Goal: Task Accomplishment & Management: Manage account settings

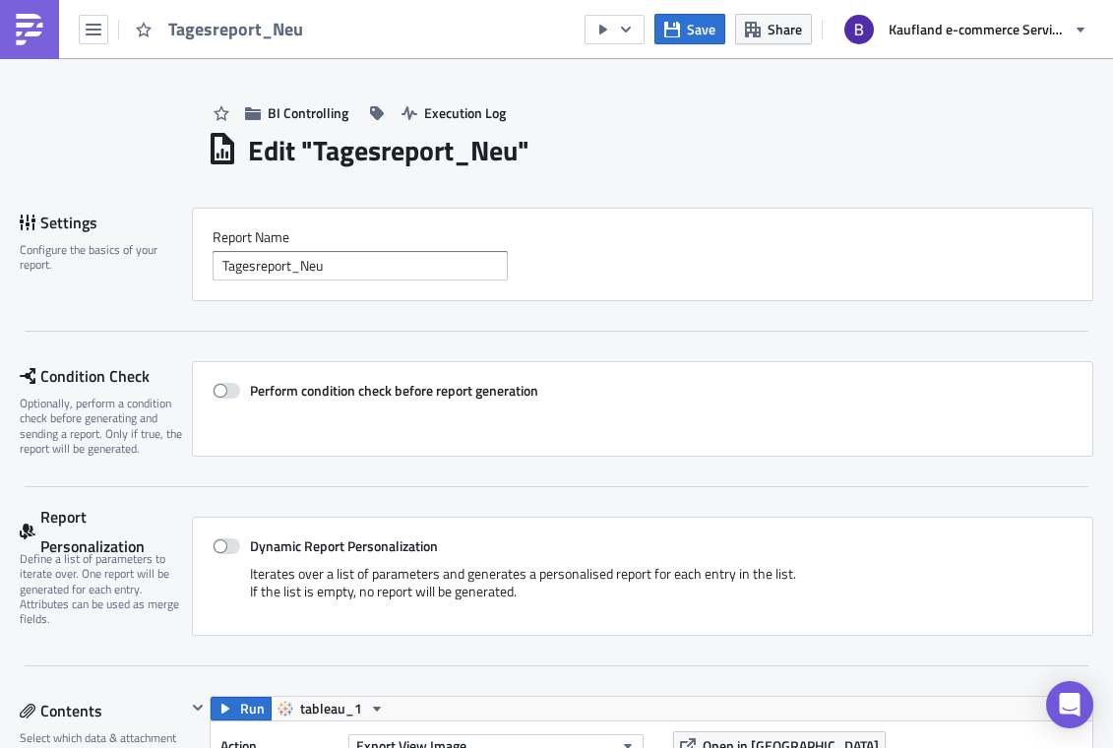
click at [53, 39] on link at bounding box center [29, 29] width 59 height 59
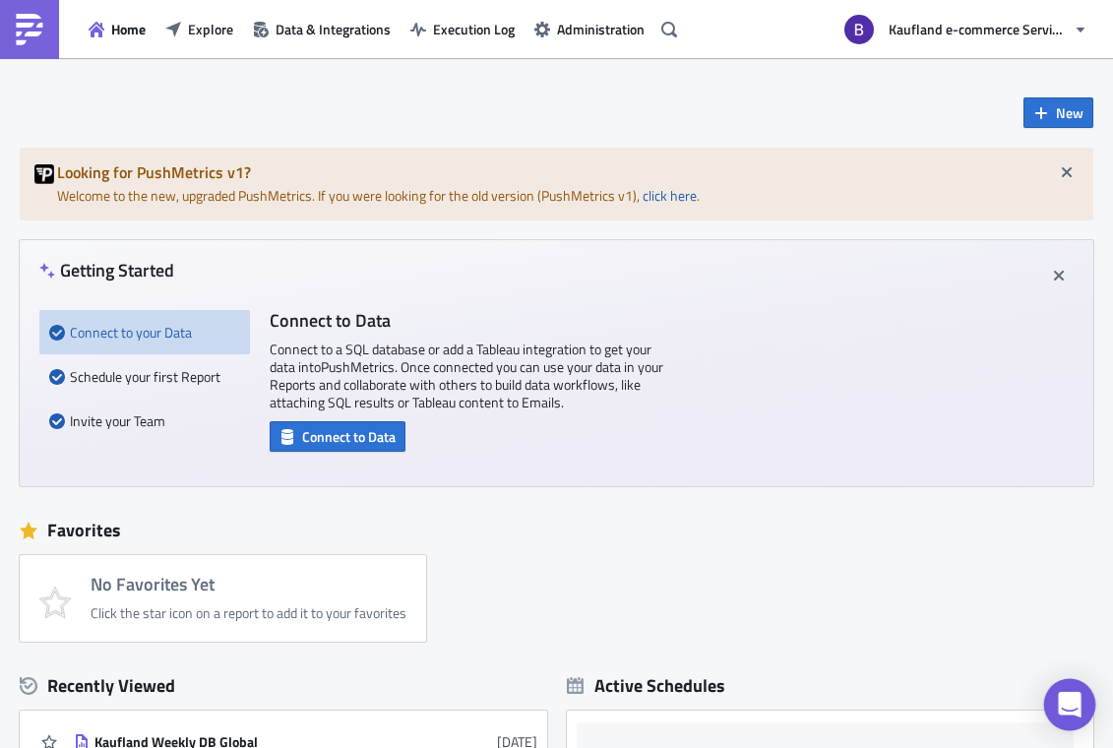
click at [1073, 708] on icon "Open Intercom Messenger" at bounding box center [1069, 705] width 23 height 26
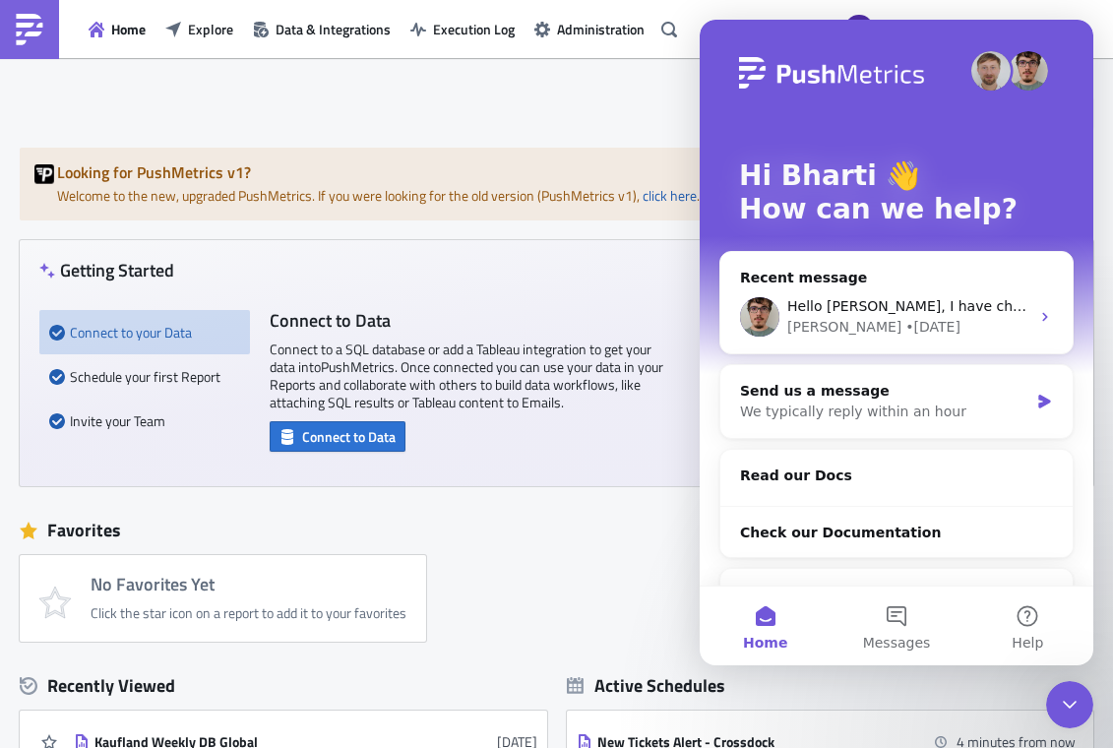
click at [832, 478] on h2 "Read our Docs" at bounding box center [896, 476] width 313 height 21
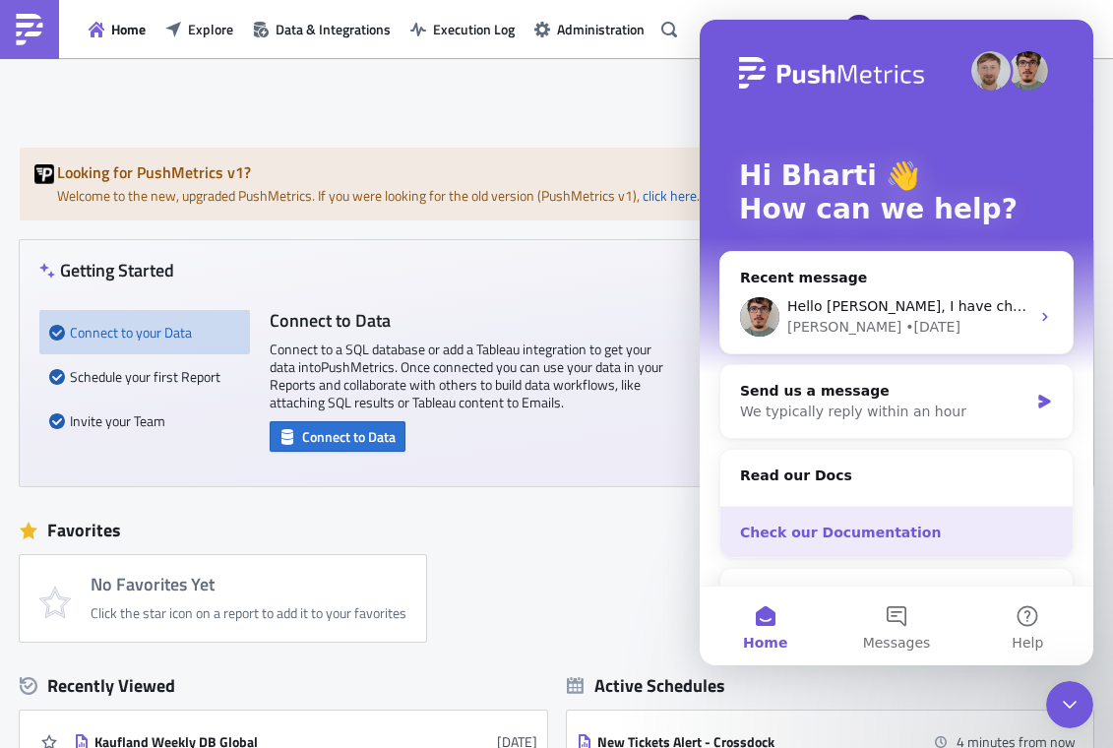
click at [852, 516] on div "Check our Documentation" at bounding box center [896, 533] width 352 height 52
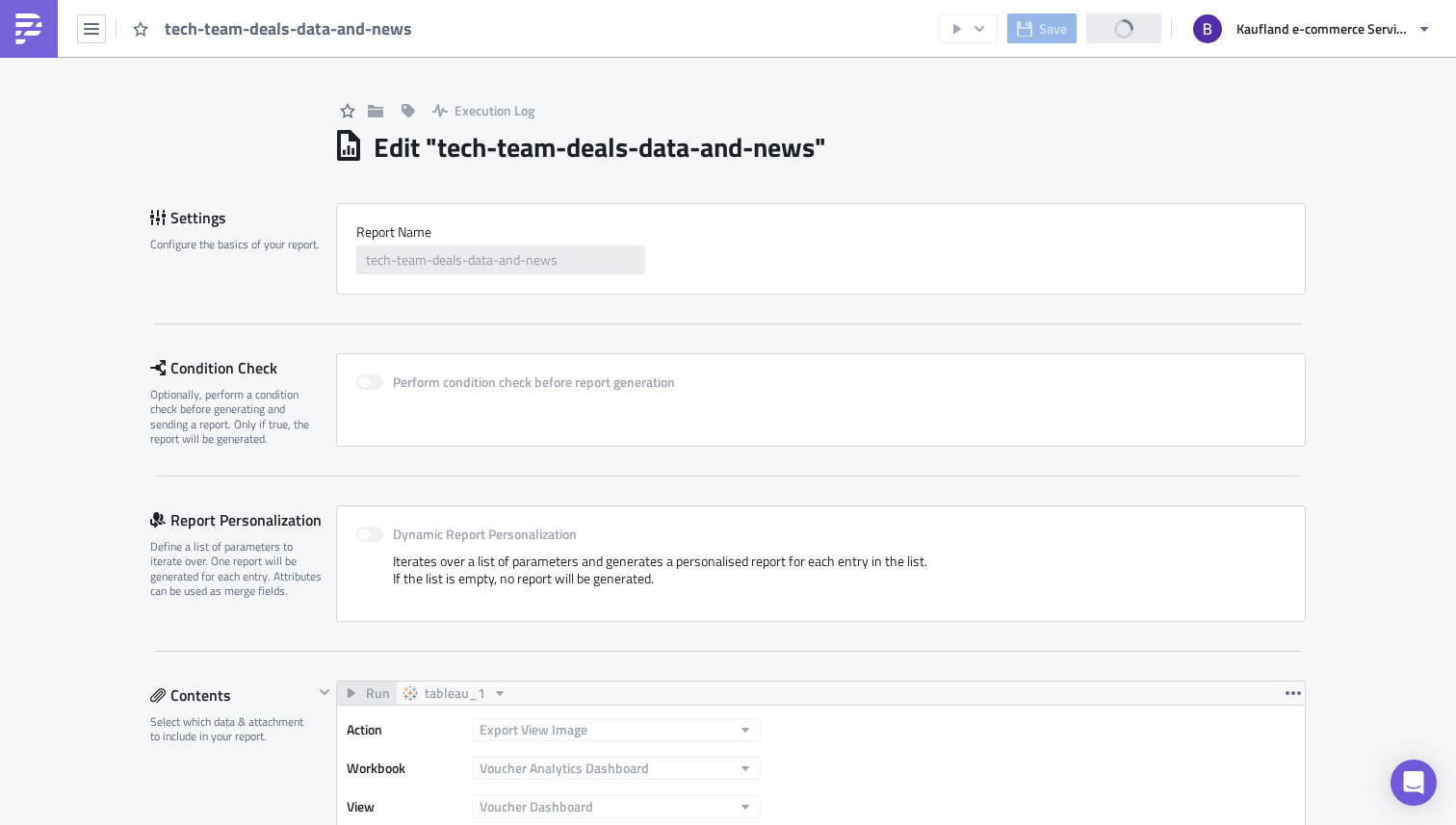
click at [47, 36] on link at bounding box center [28, 28] width 58 height 58
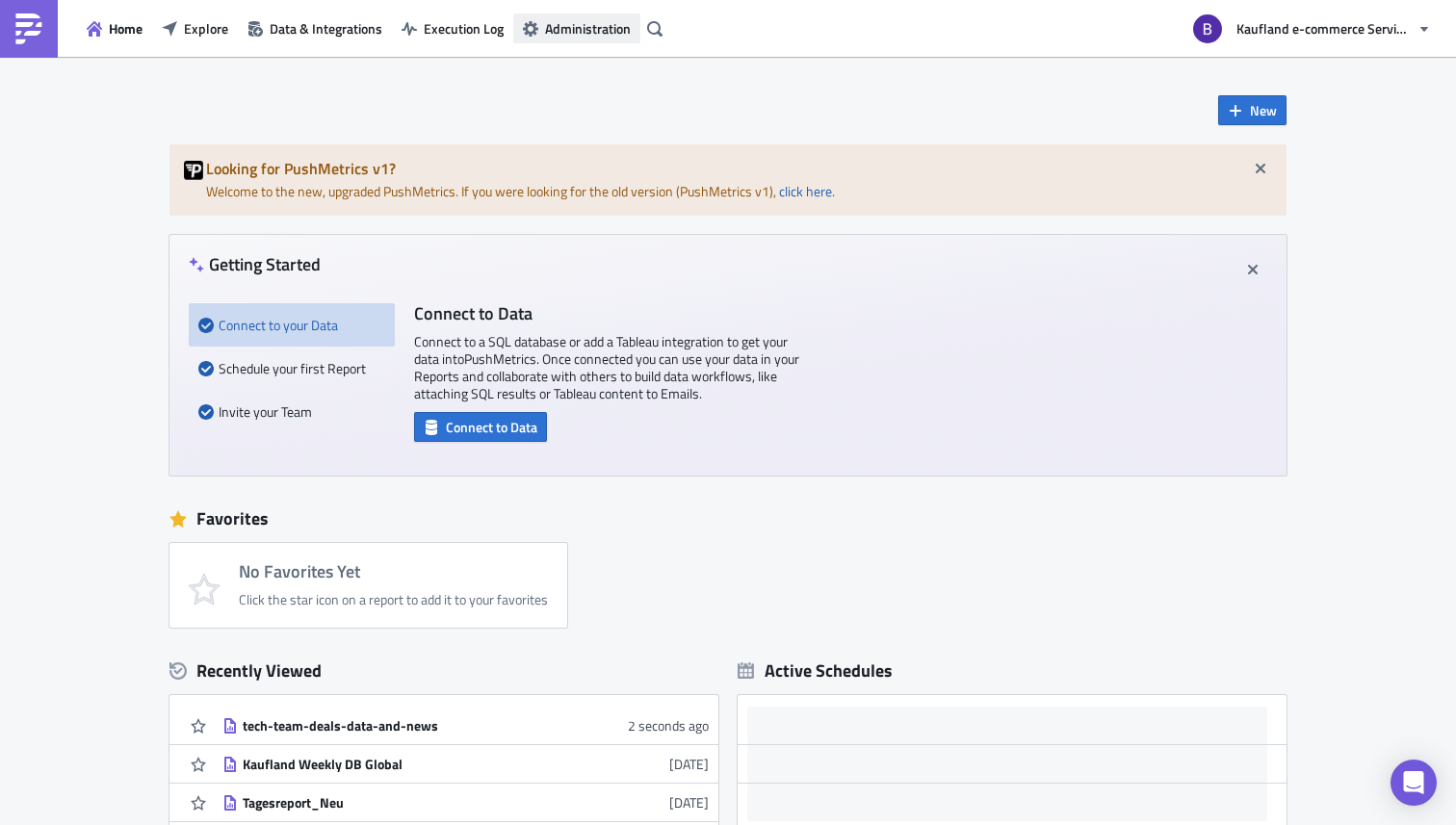
click at [569, 35] on span "Administration" at bounding box center [588, 28] width 86 height 21
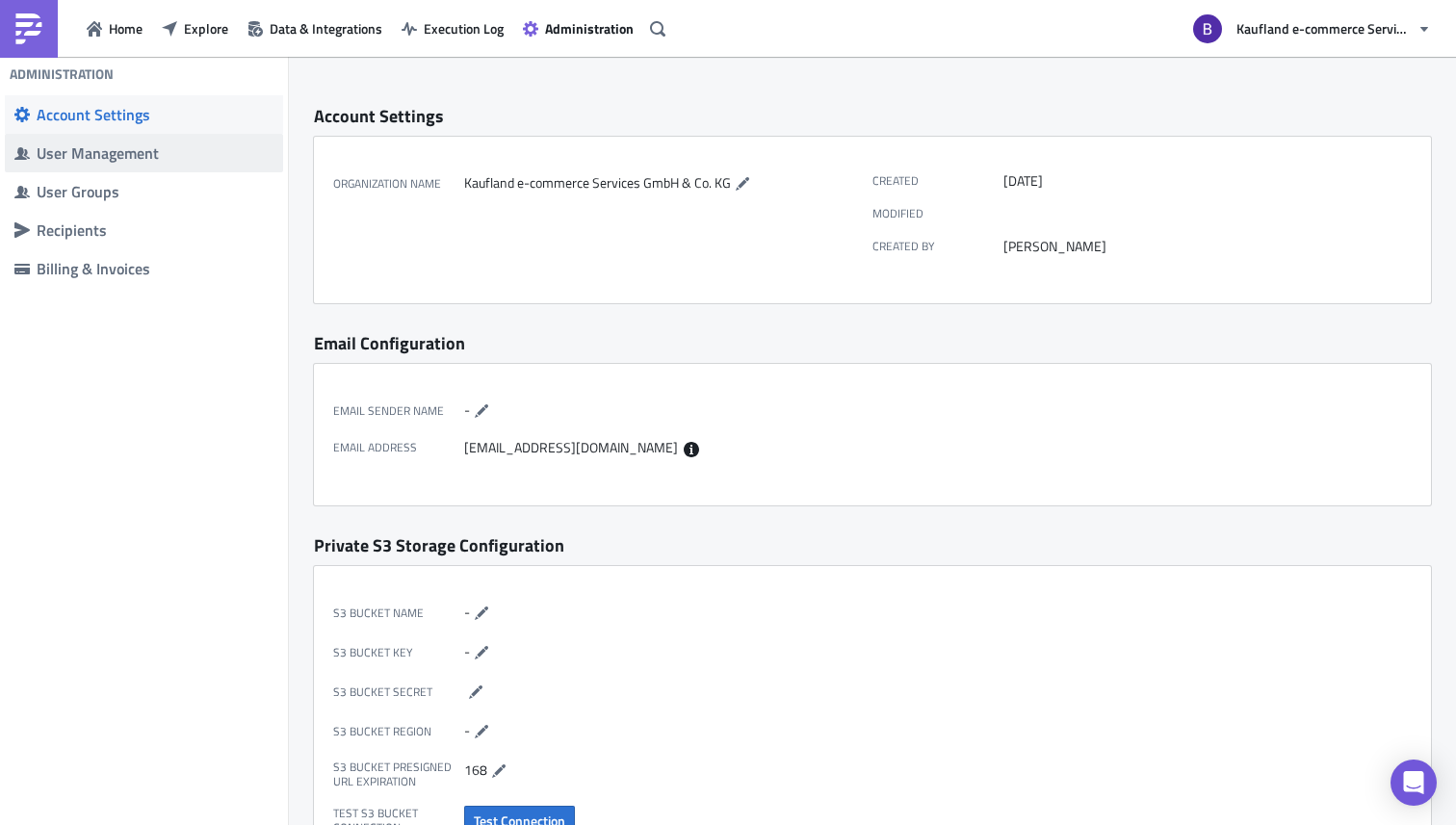
click at [135, 149] on div "User Management" at bounding box center [155, 154] width 237 height 20
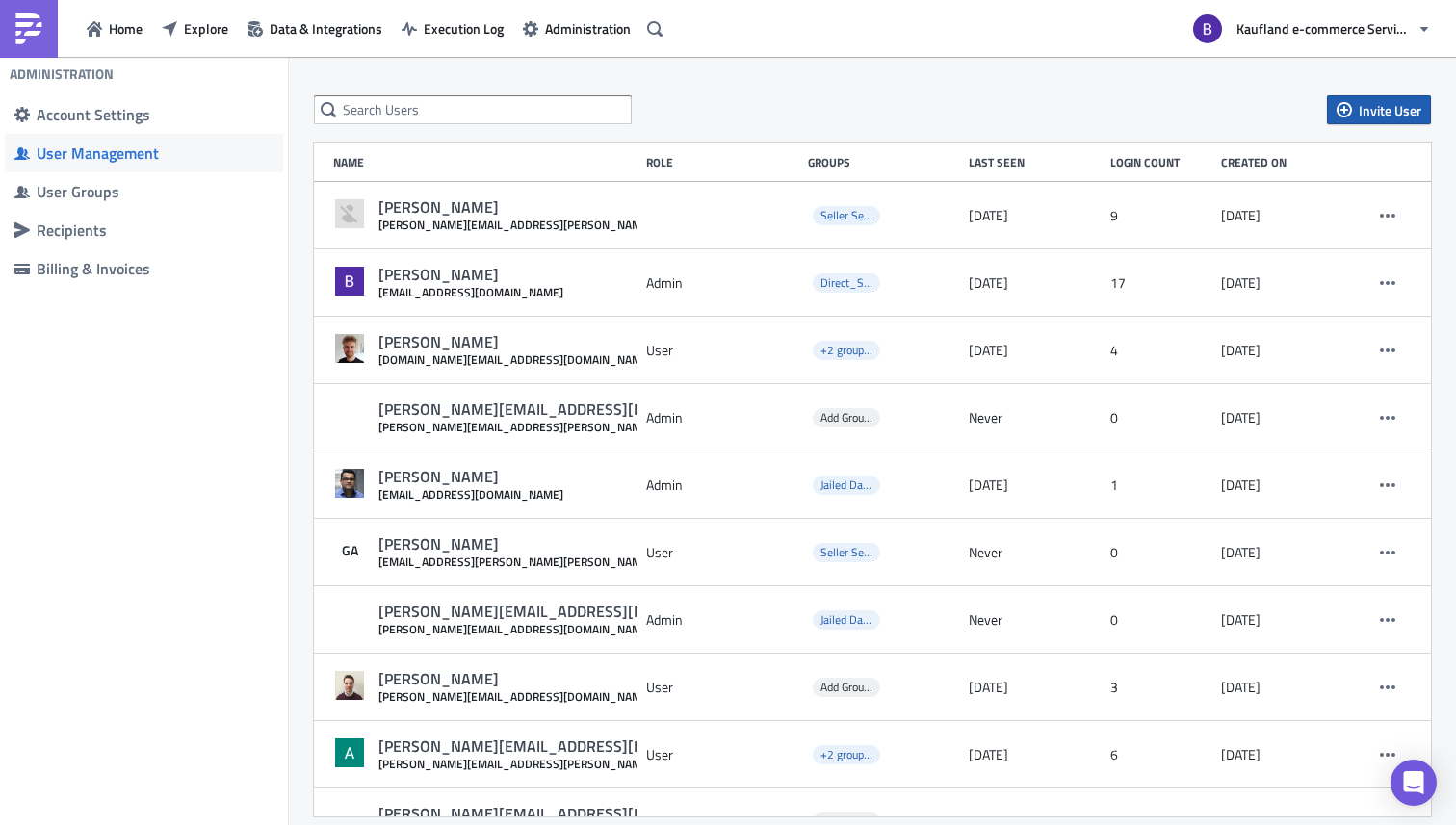
click at [1382, 118] on span "Invite User" at bounding box center [1390, 110] width 63 height 21
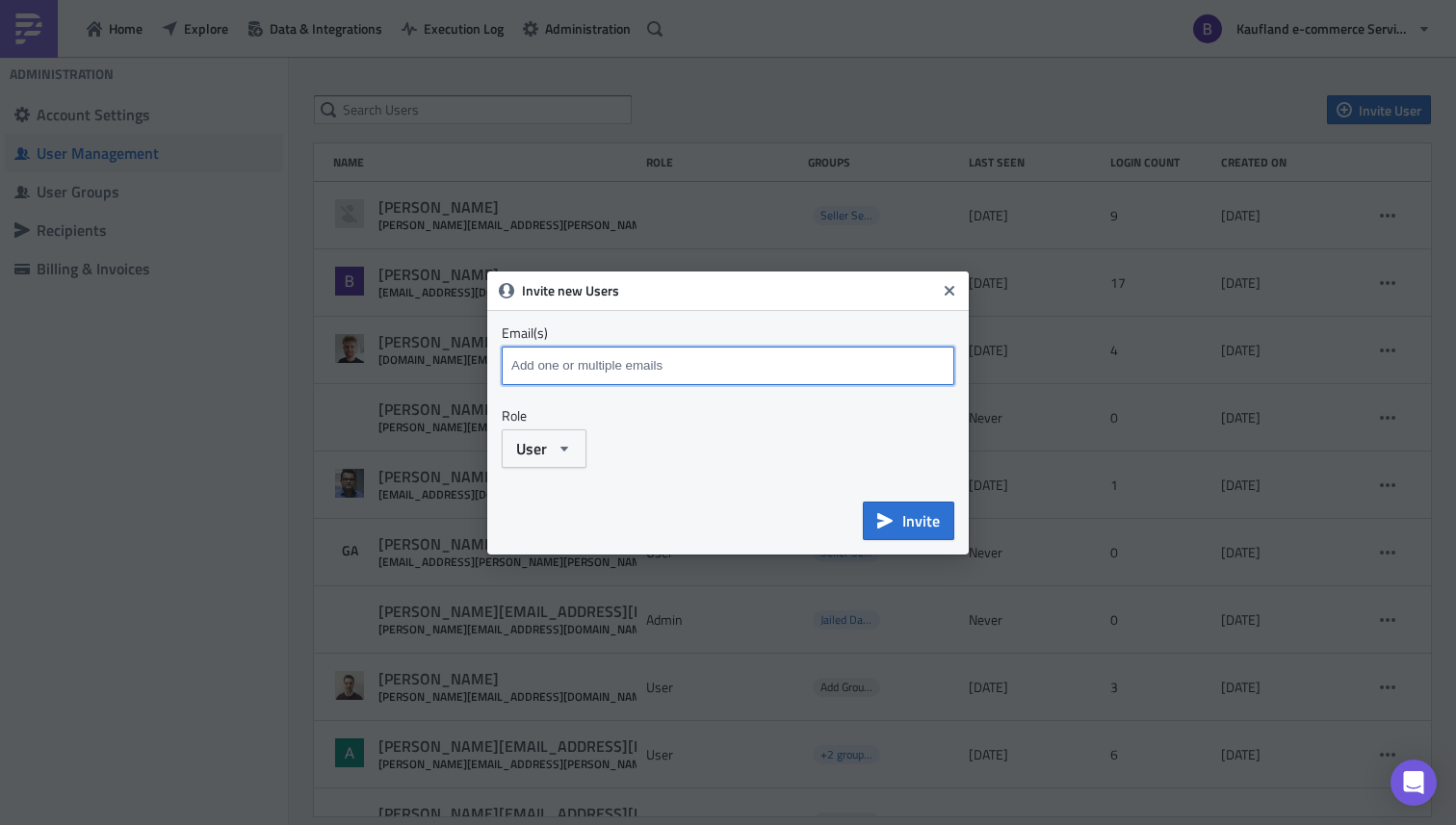
click at [789, 352] on input at bounding box center [731, 366] width 448 height 29
type input "Iqra"
click at [946, 292] on icon "Close" at bounding box center [949, 290] width 10 height 10
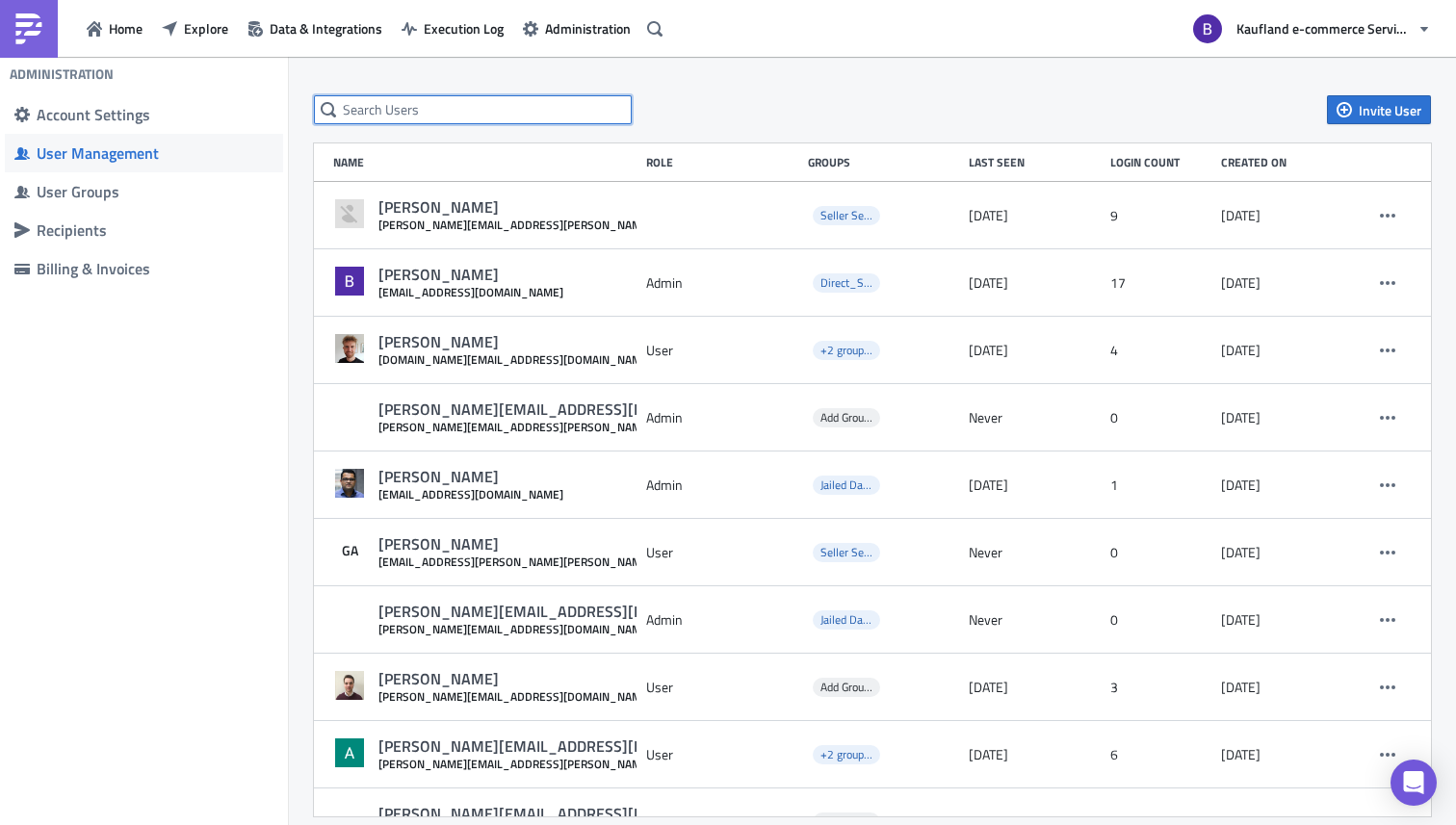
click at [472, 107] on input "text" at bounding box center [473, 110] width 318 height 29
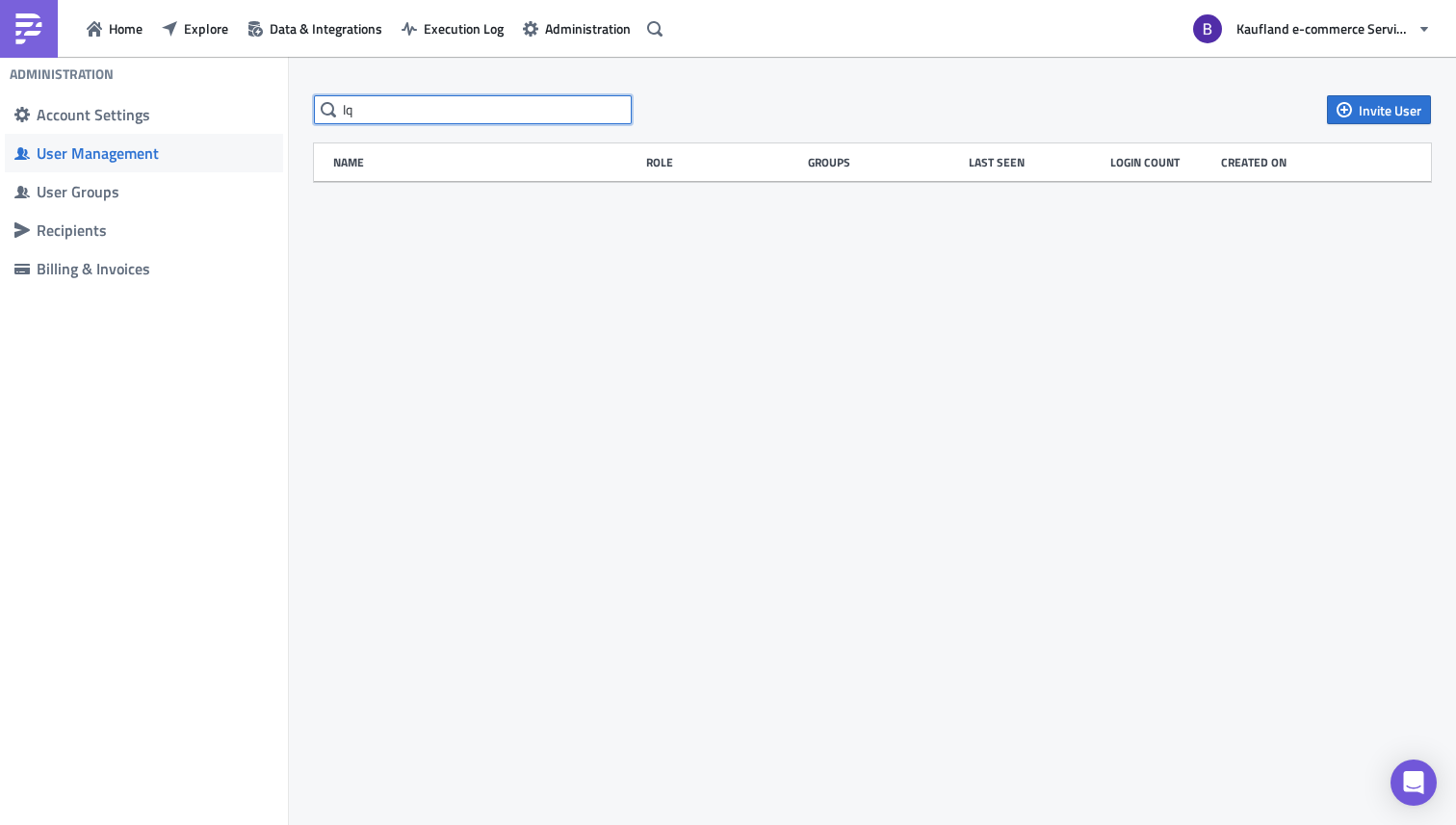
type input "I"
type input "iqra"
click at [1410, 117] on span "Invite User" at bounding box center [1390, 110] width 63 height 21
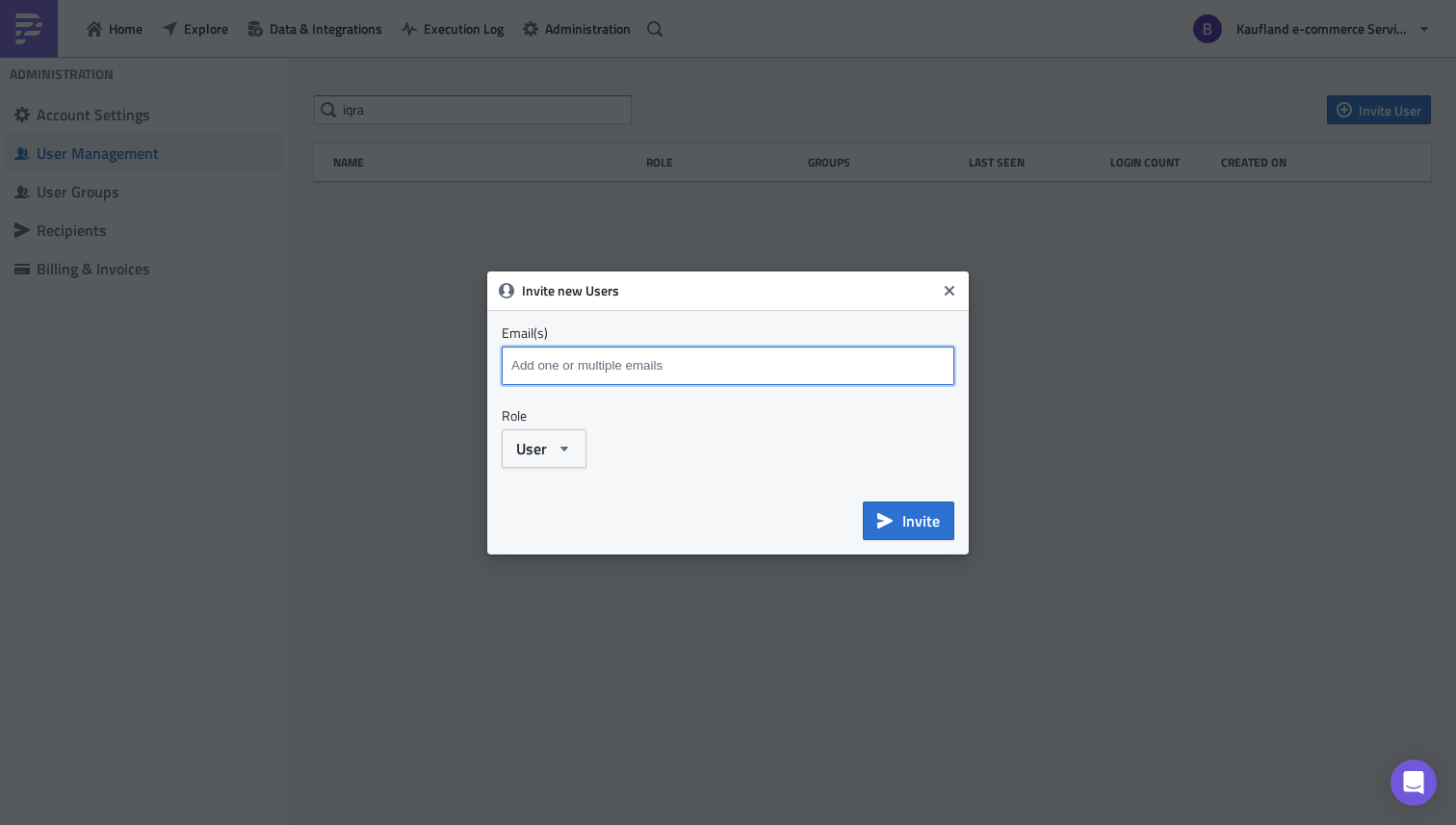
click at [611, 364] on input at bounding box center [731, 366] width 448 height 29
drag, startPoint x: 573, startPoint y: 372, endPoint x: 455, endPoint y: 372, distance: 118.0
click at [455, 372] on div "Invite new Users Email(s) iqra.qama Emails marked red are not a valid and will …" at bounding box center [728, 412] width 1456 height 825
paste input "r@real-digital.de"
type input "iqra.qamar@real-digital.de"
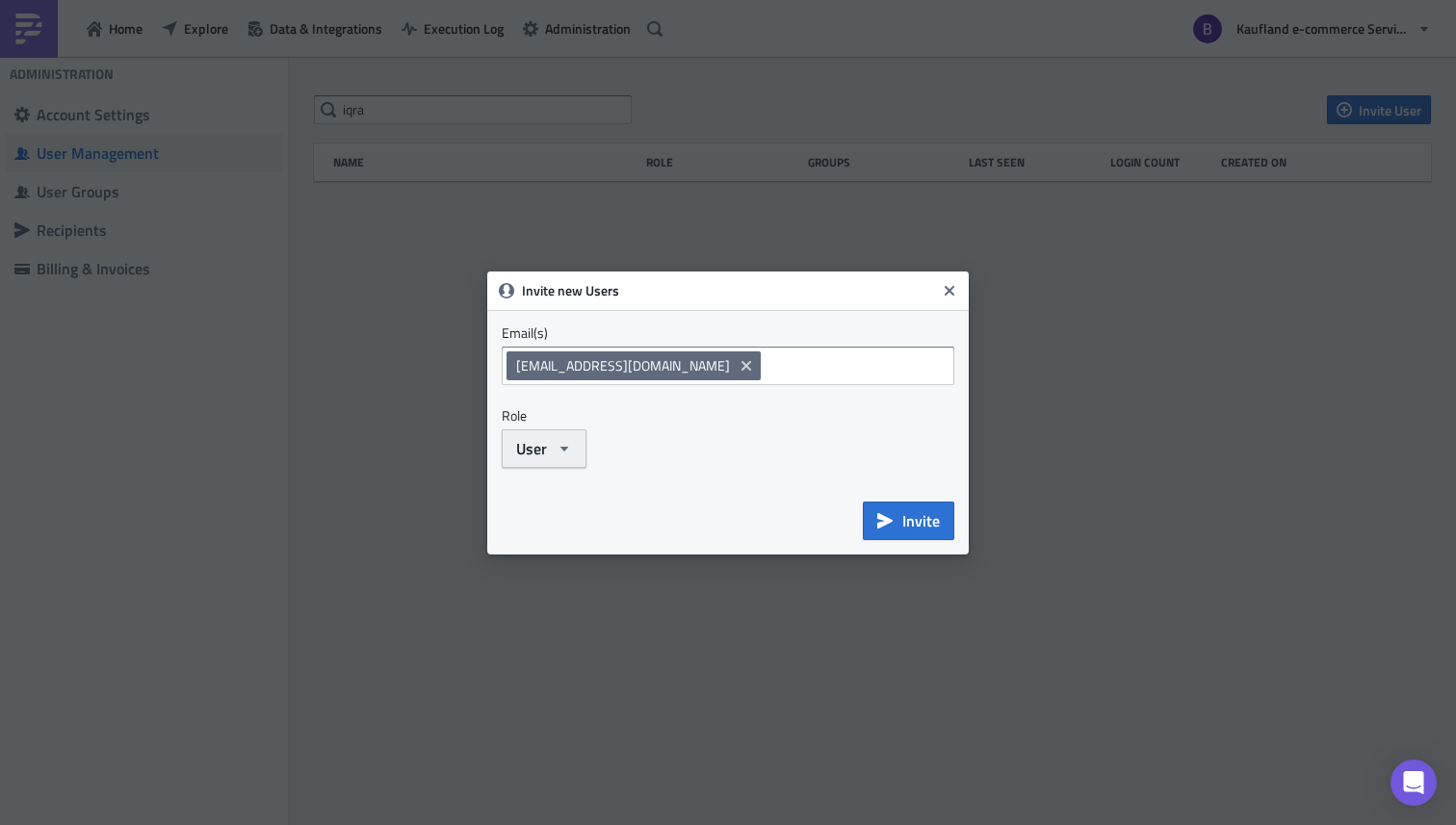
click at [573, 455] on button "User" at bounding box center [544, 448] width 85 height 38
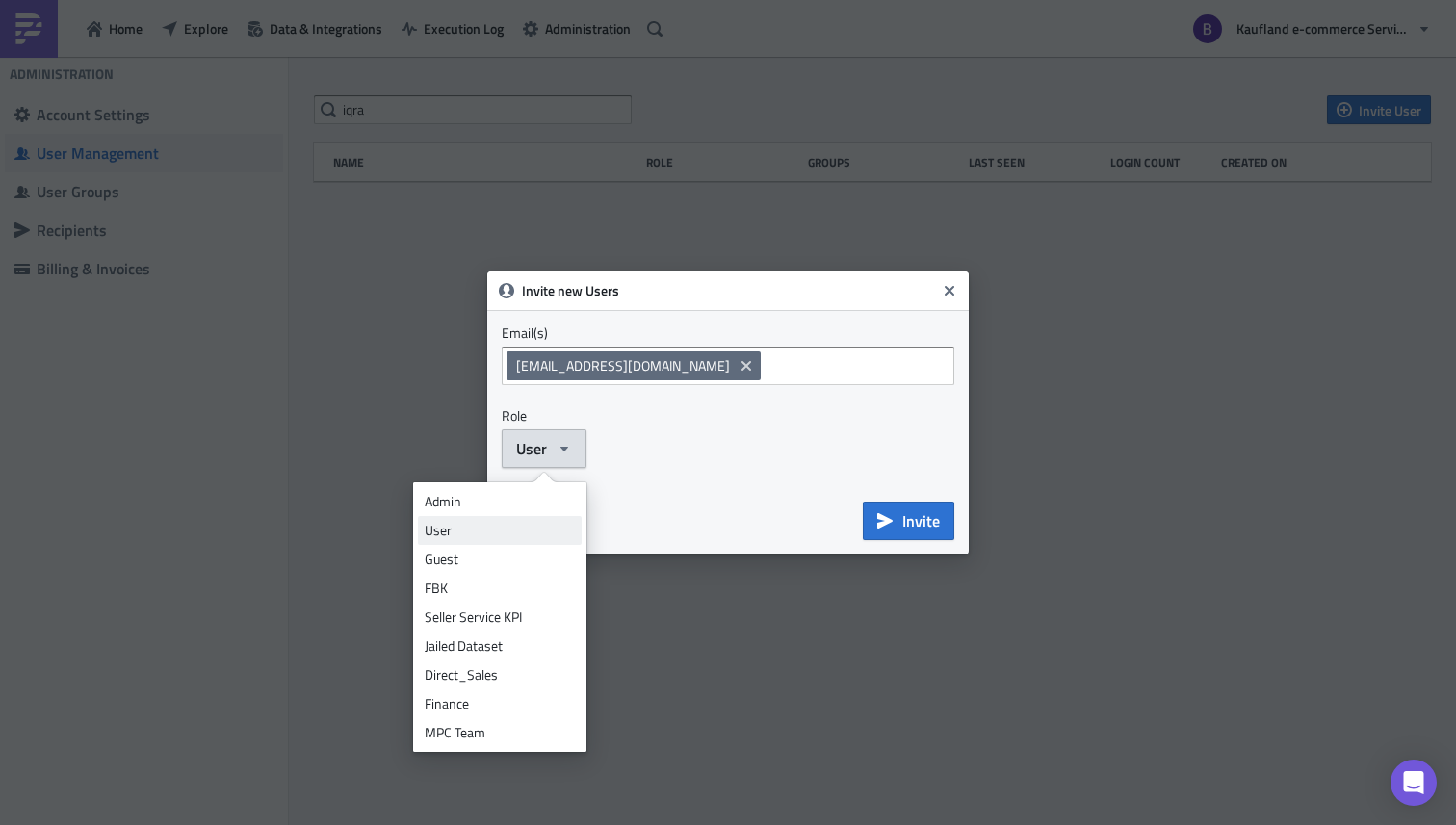
click at [502, 535] on div "User" at bounding box center [500, 530] width 151 height 20
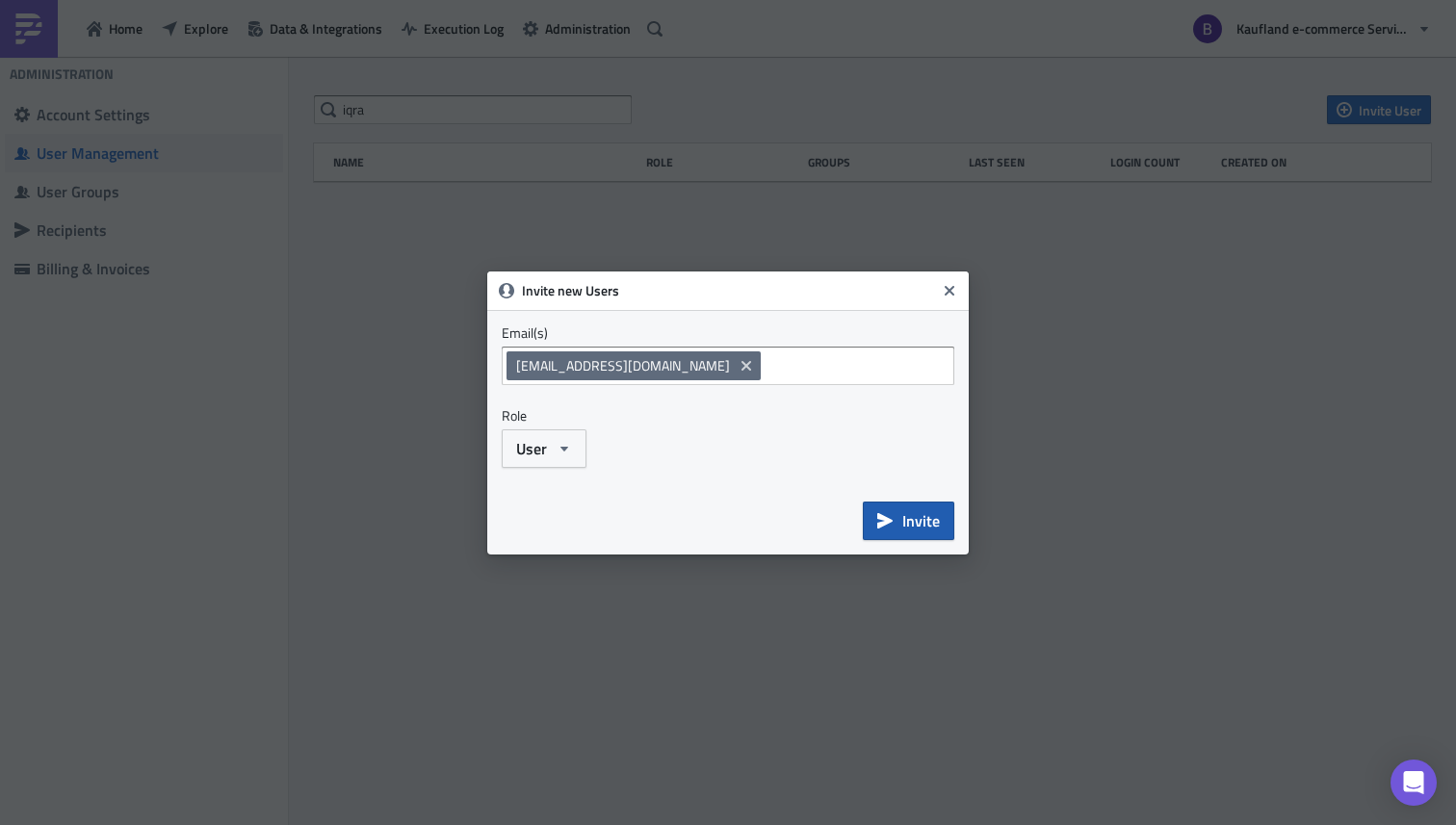
click at [899, 520] on button "Invite" at bounding box center [908, 521] width 91 height 38
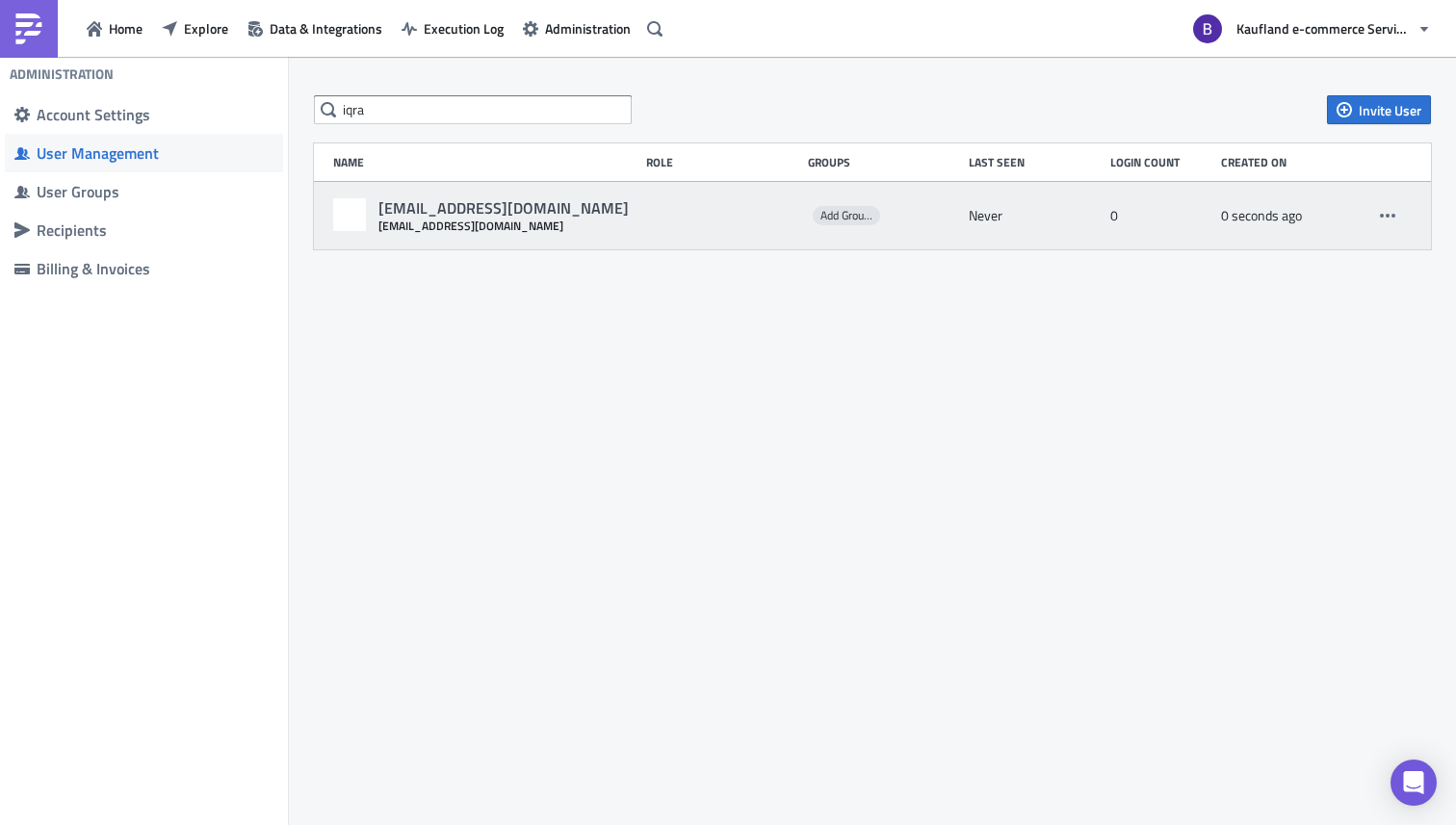
click at [648, 213] on div at bounding box center [722, 215] width 153 height 34
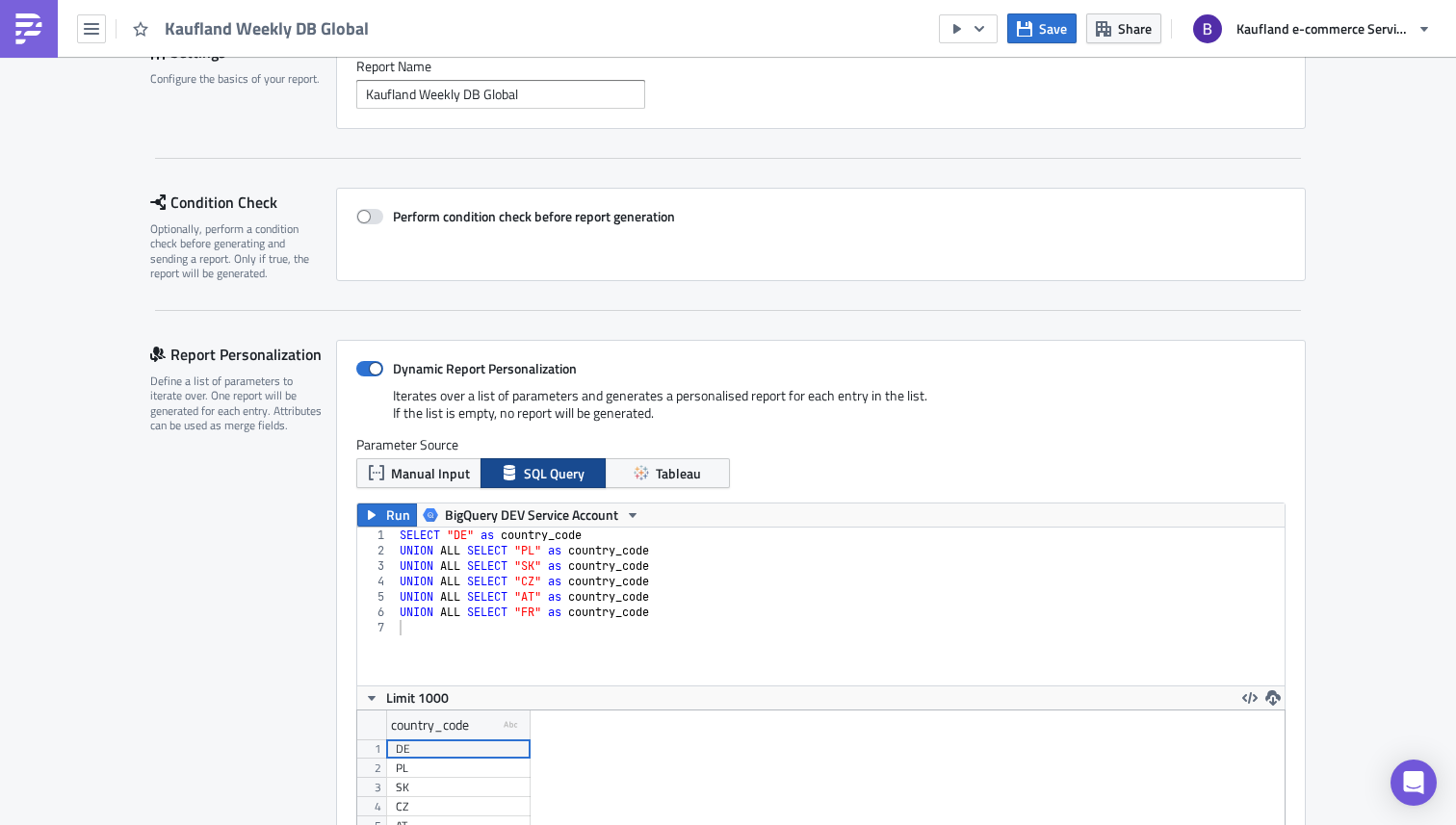
scroll to position [167, 0]
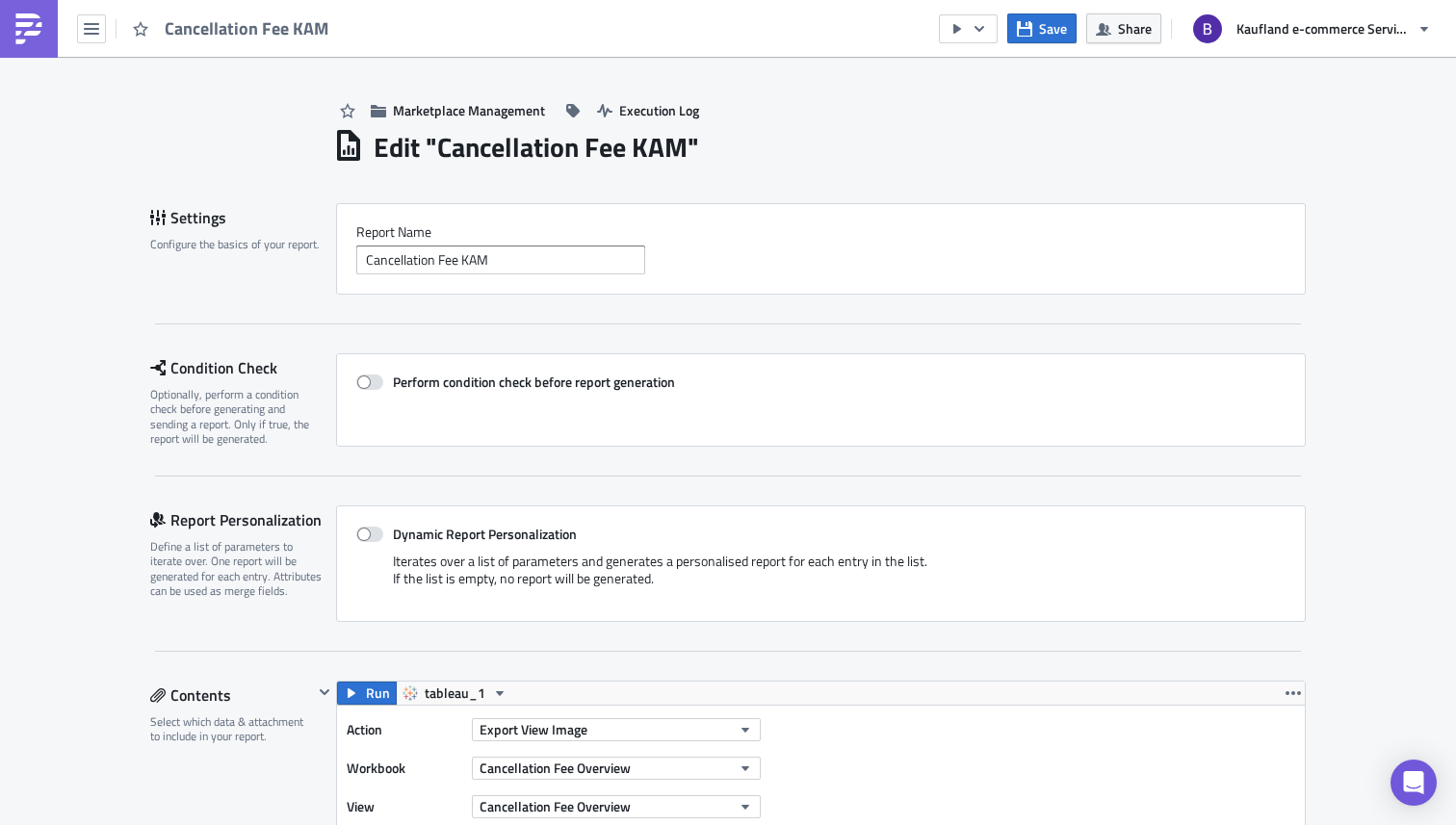
click at [26, 44] on link at bounding box center [28, 28] width 58 height 58
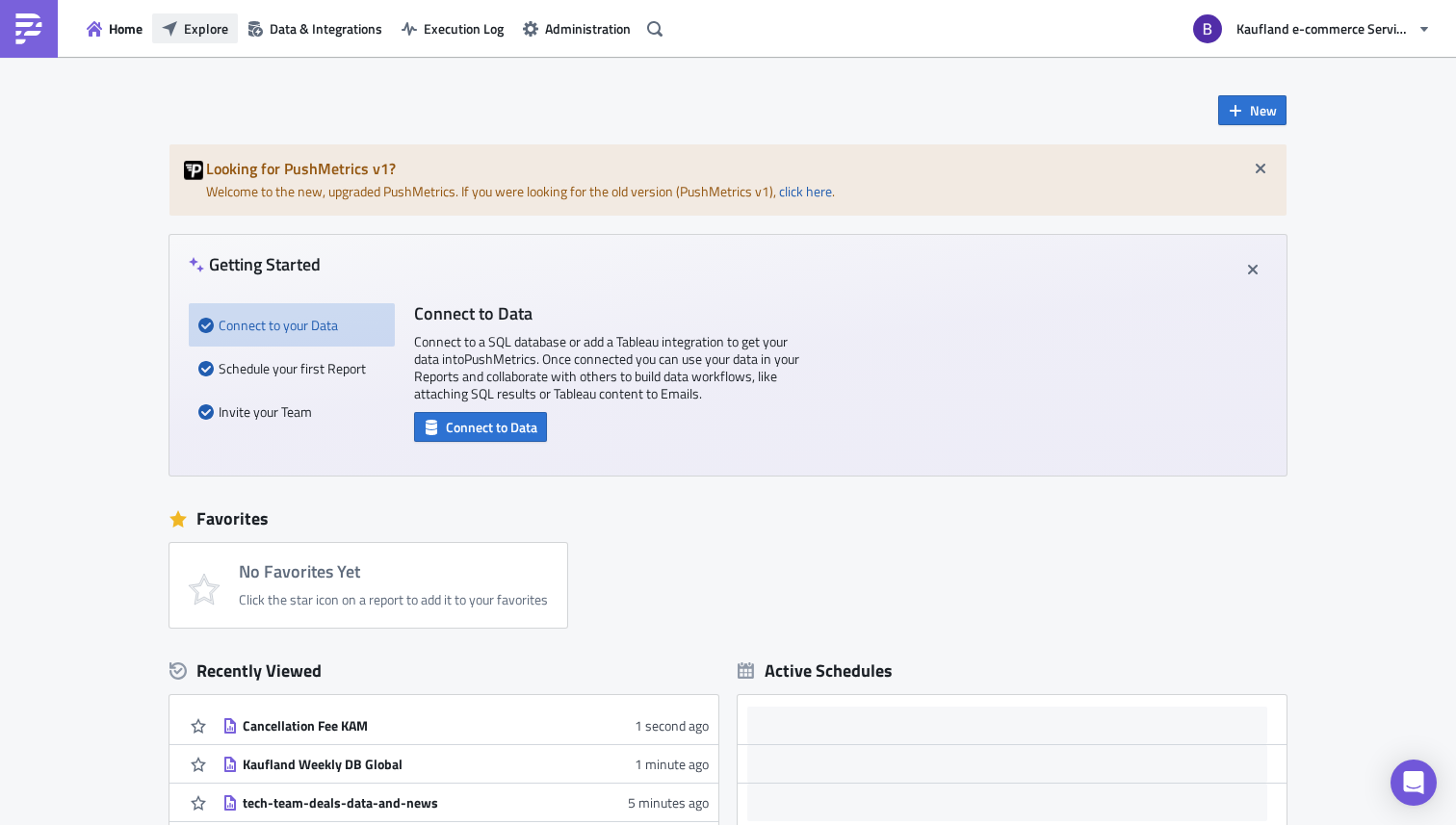
click at [228, 28] on button "Explore" at bounding box center [196, 28] width 86 height 30
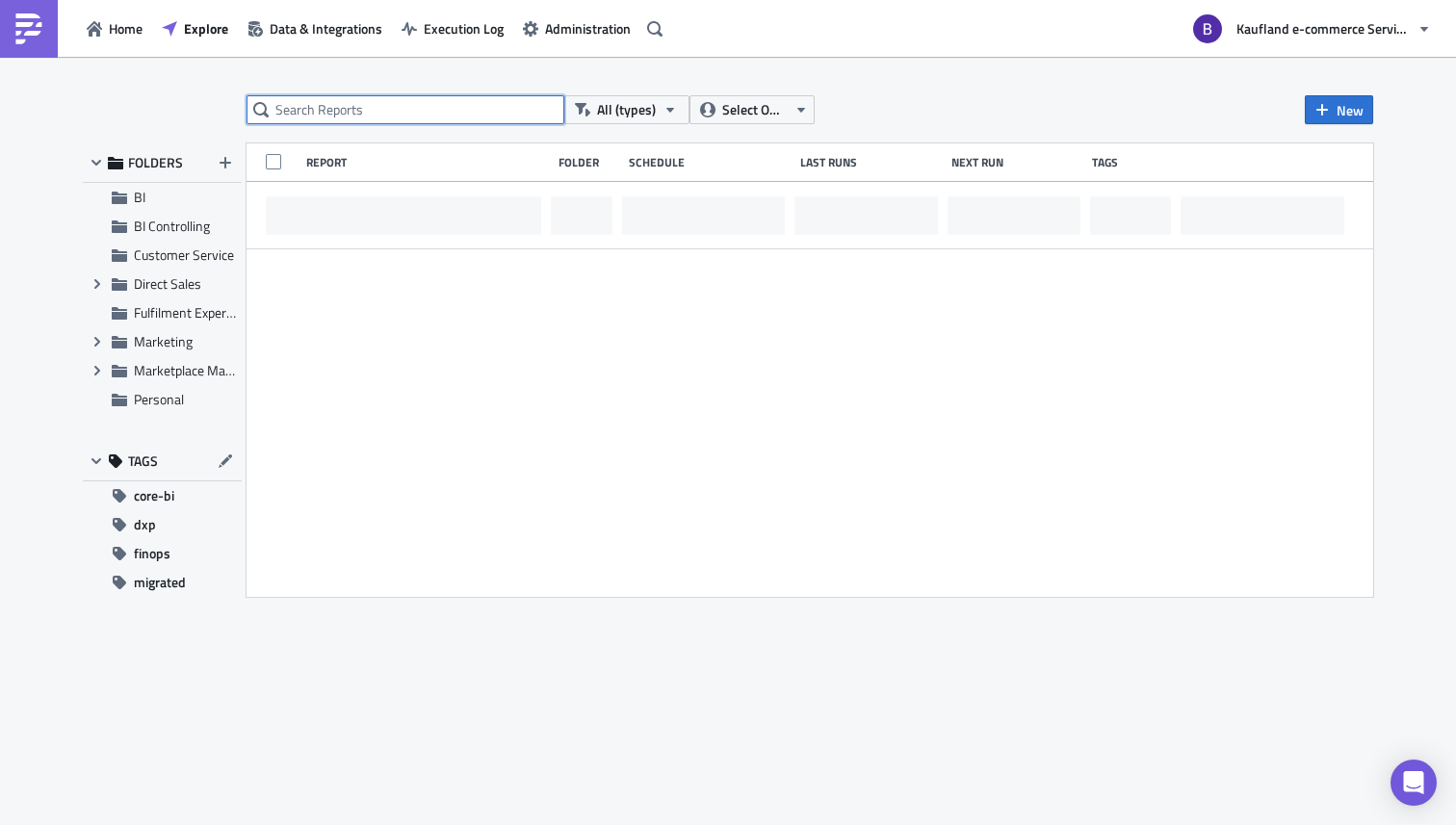
click at [396, 119] on input "text" at bounding box center [405, 110] width 318 height 29
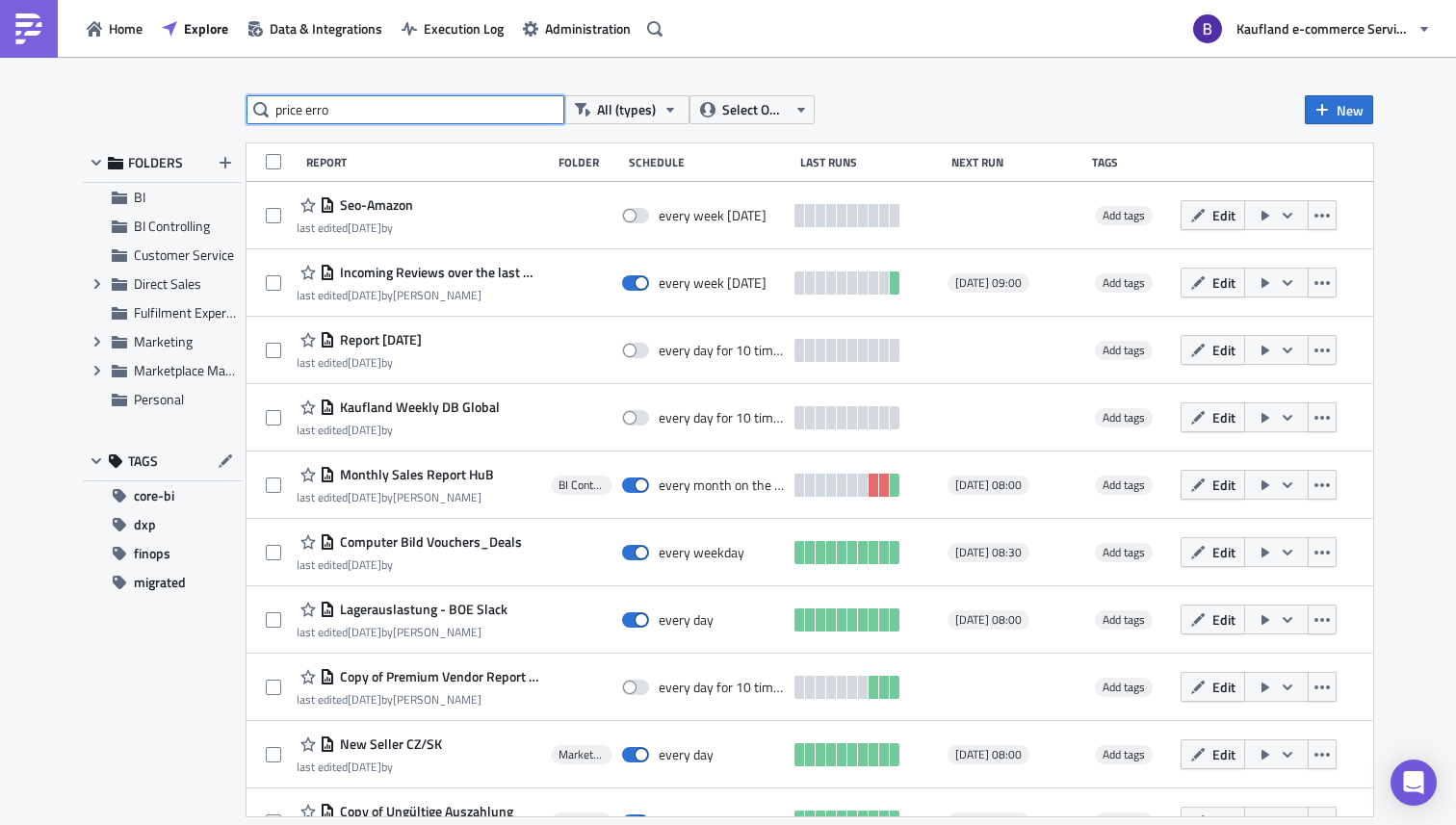
type input "price erro"
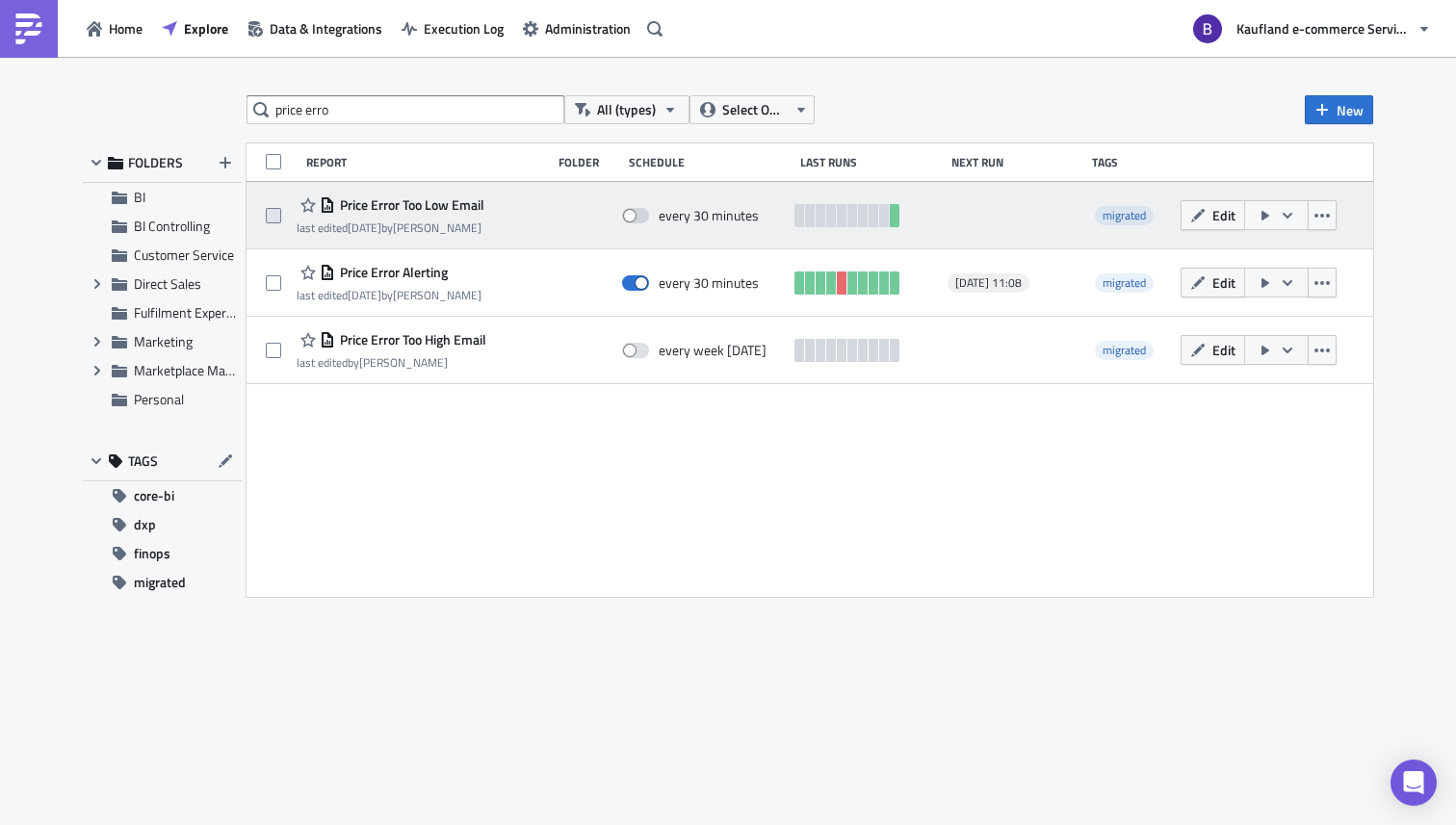
click at [276, 215] on span at bounding box center [274, 216] width 16 height 16
click at [276, 215] on input "checkbox" at bounding box center [276, 216] width 13 height 13
checkbox input "true"
click at [1211, 215] on button "Edit" at bounding box center [1213, 215] width 65 height 30
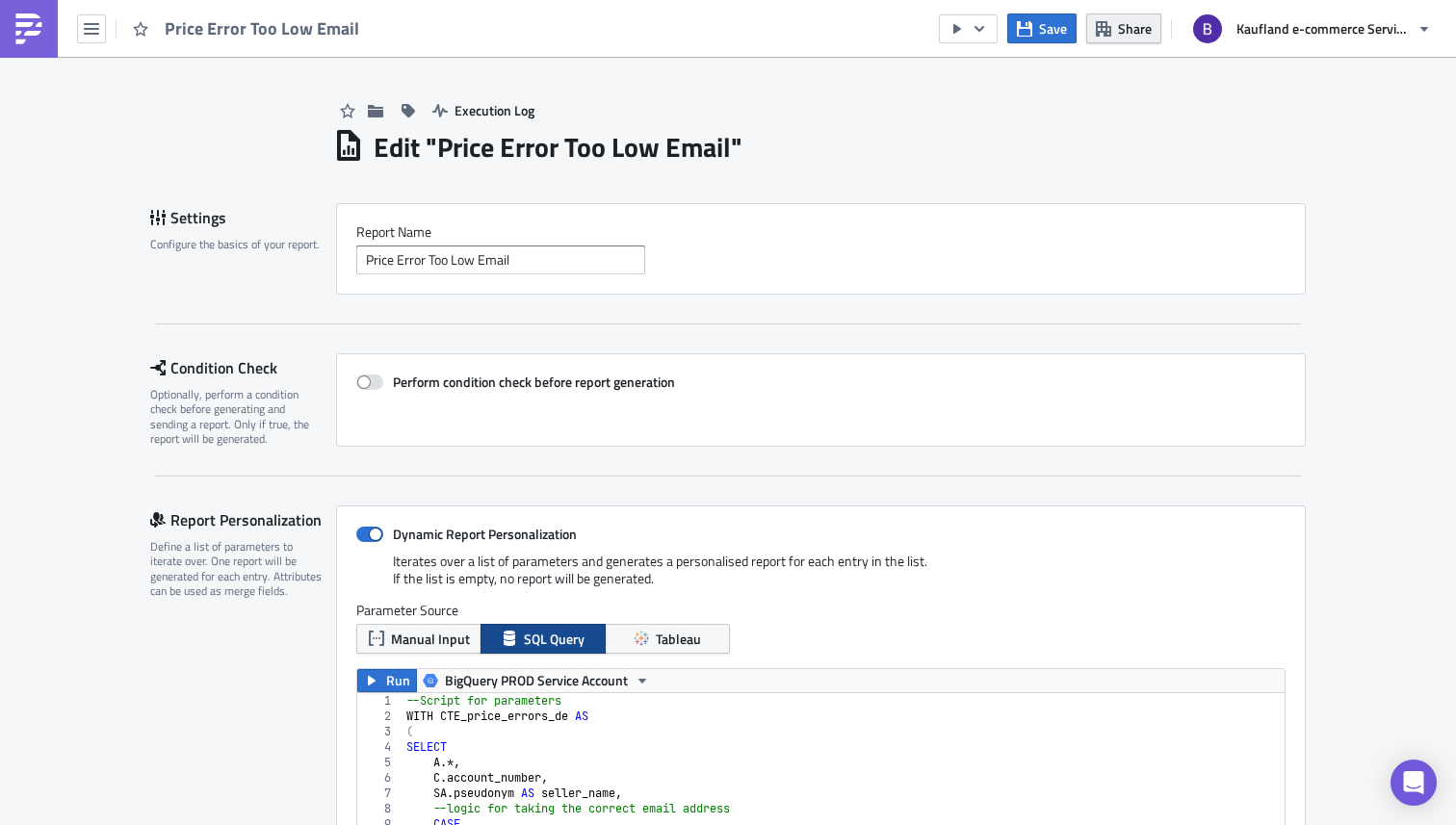
scroll to position [220, 968]
click at [1129, 38] on span "Share" at bounding box center [1135, 28] width 33 height 21
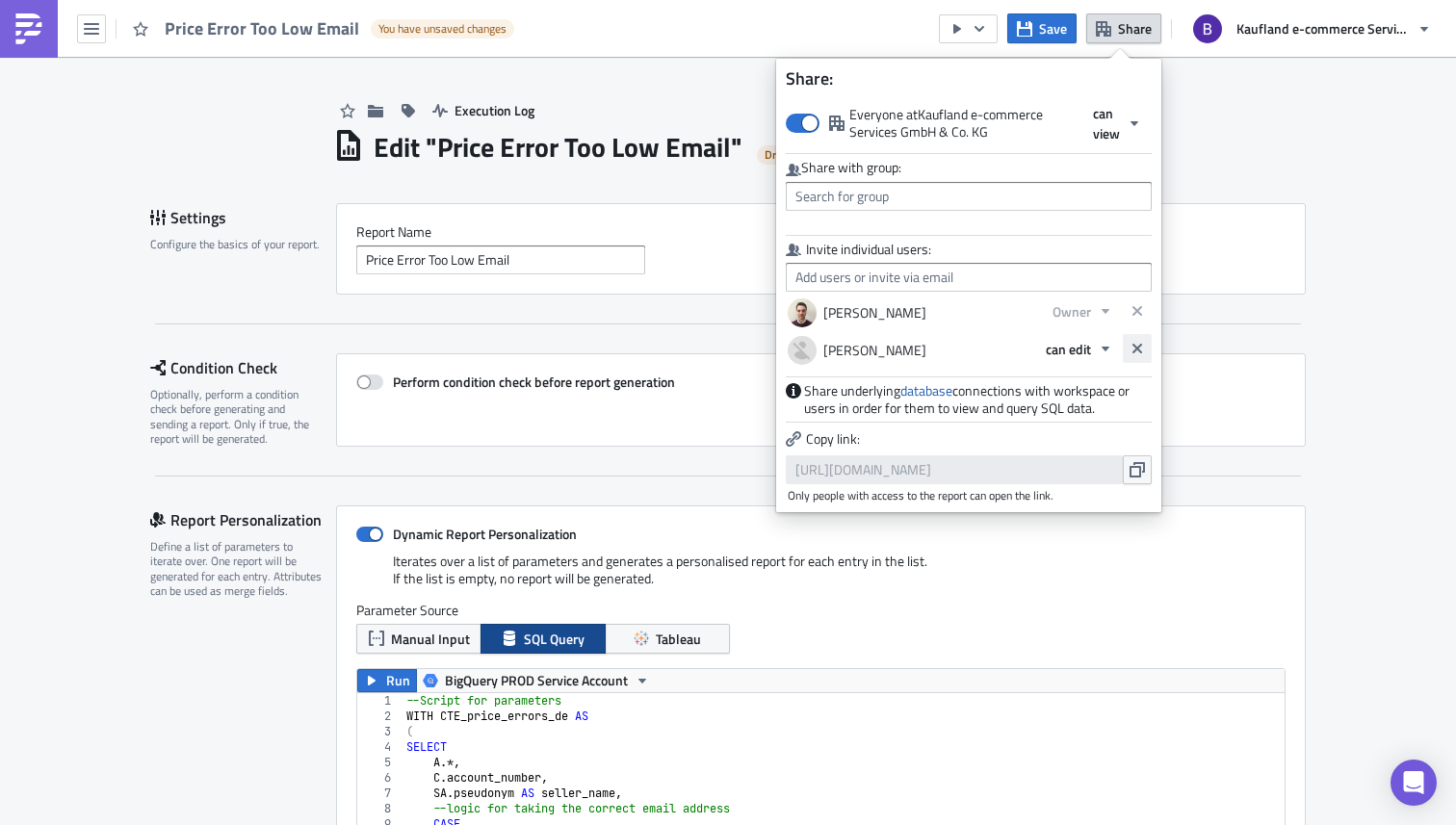
click at [1134, 343] on icon "button" at bounding box center [1137, 348] width 16 height 16
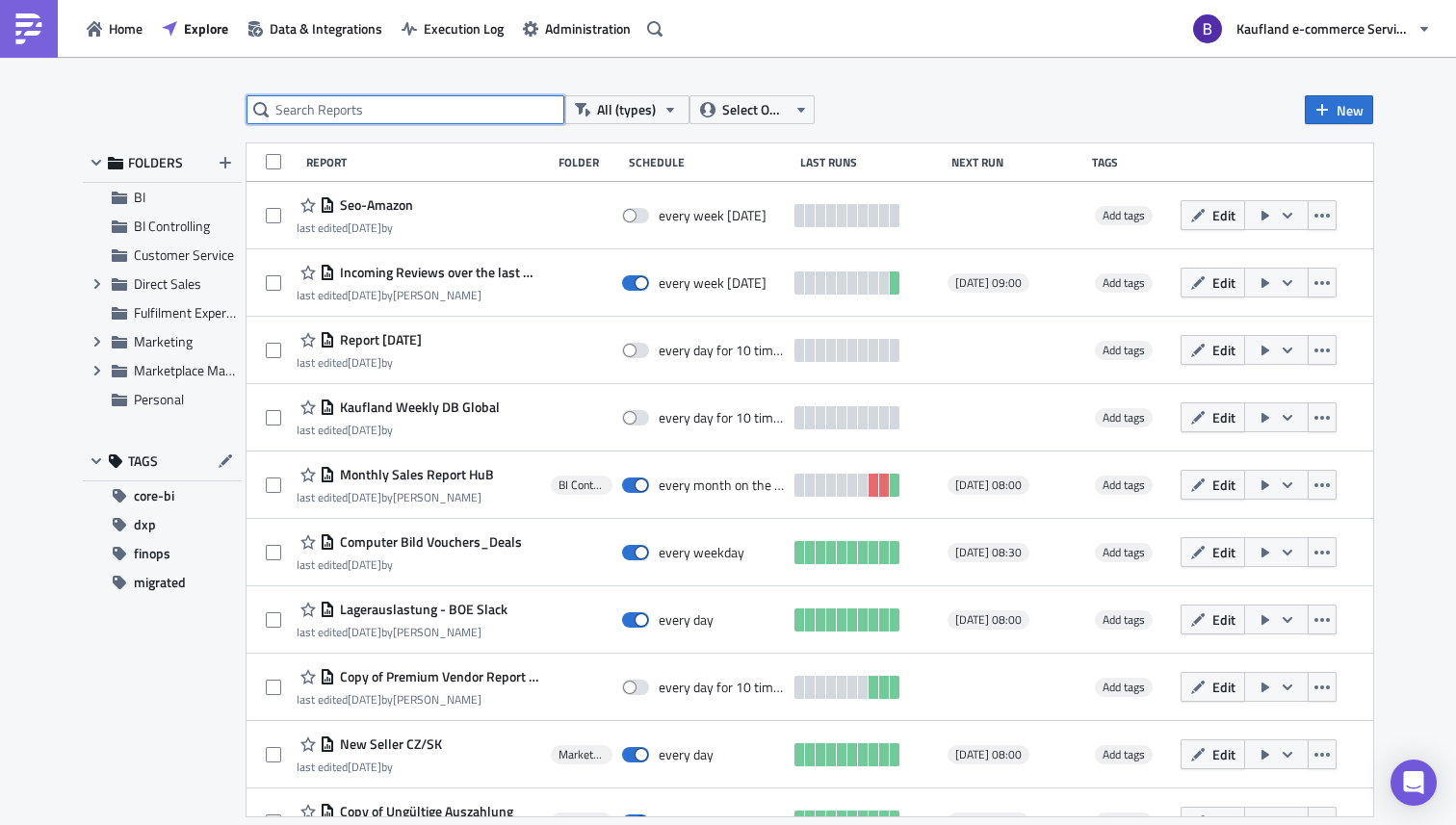
click at [470, 111] on input "text" at bounding box center [405, 110] width 318 height 29
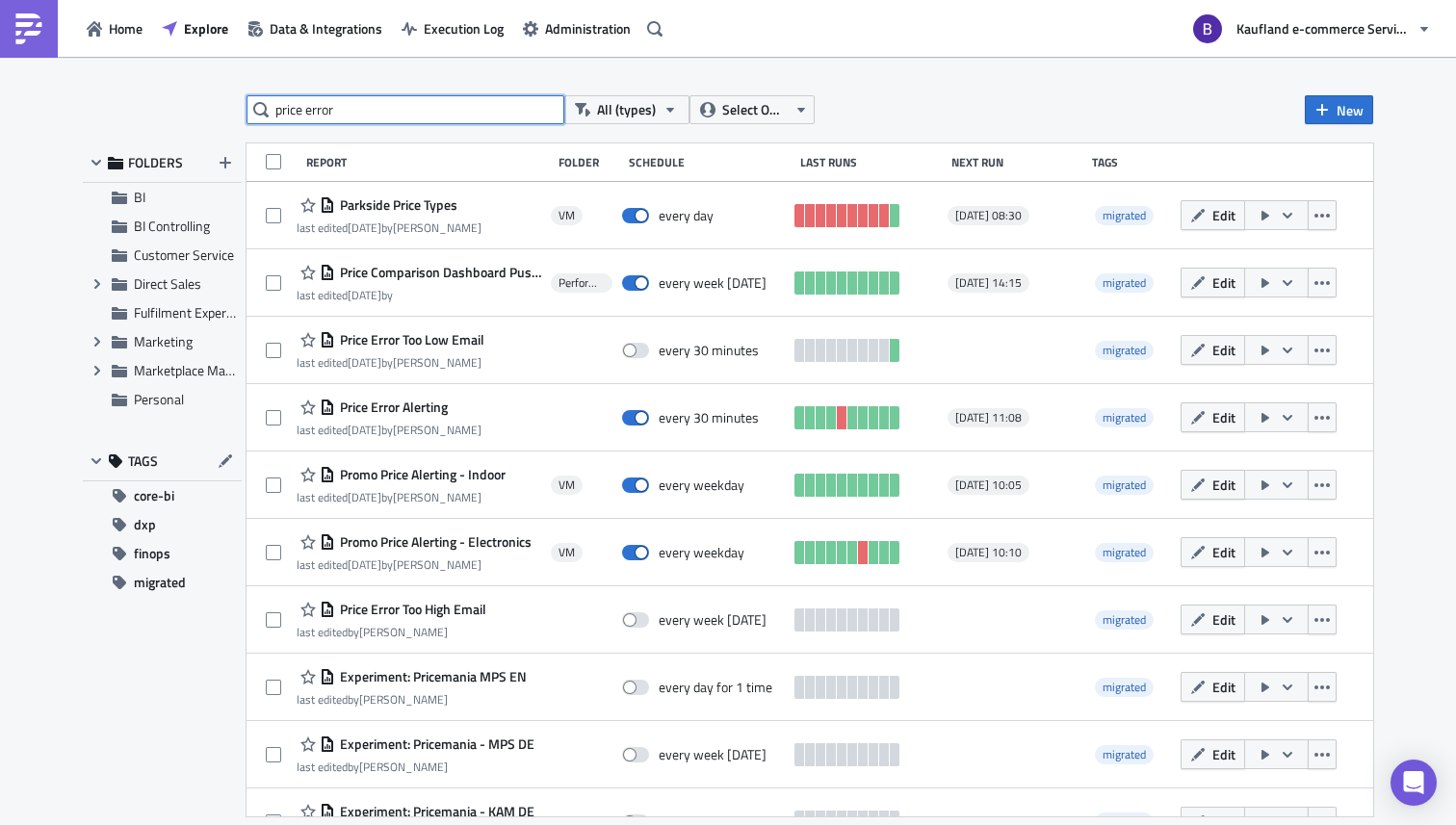
type input "price error"
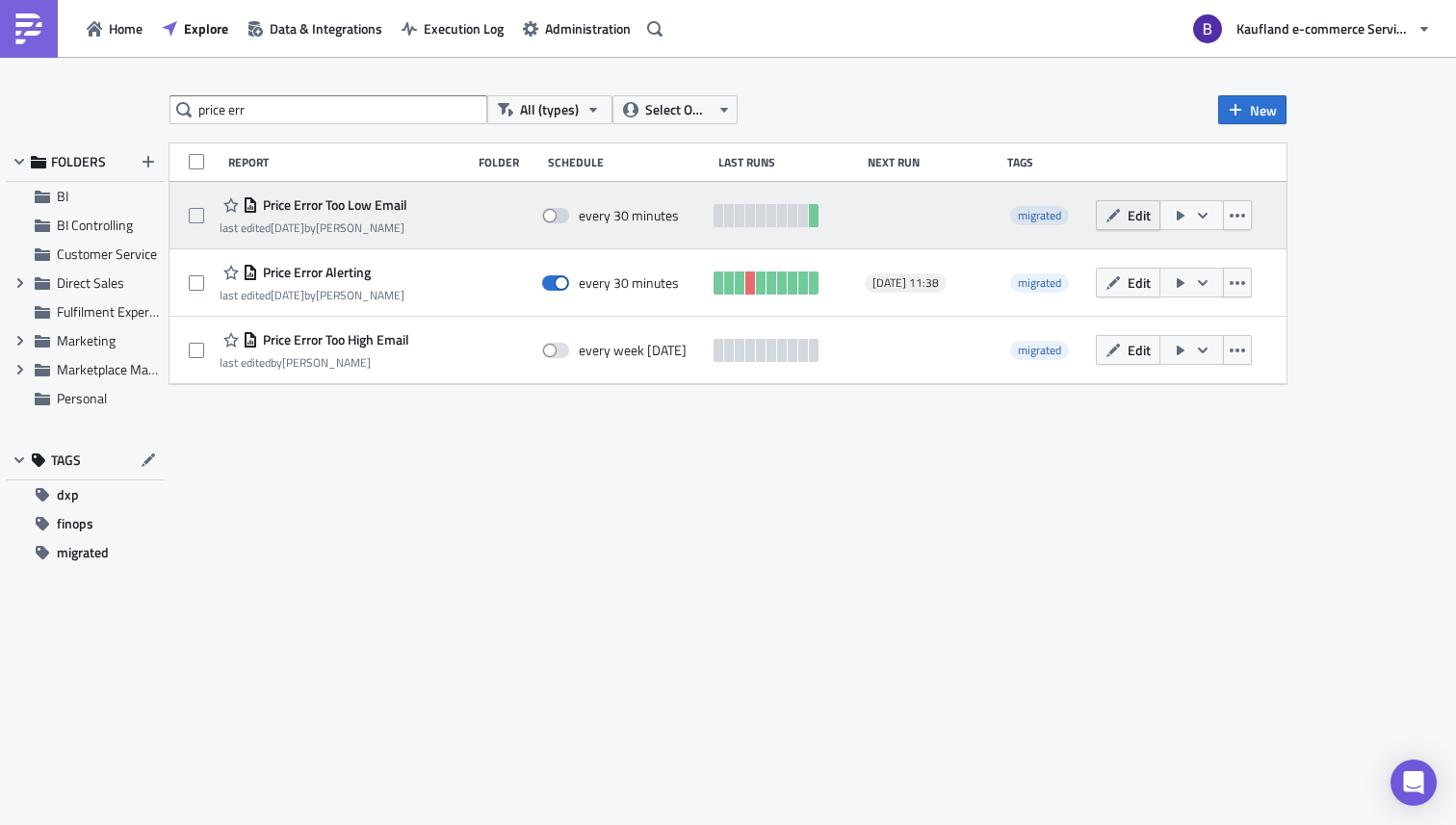
click at [1106, 213] on icon "button" at bounding box center [1114, 216] width 16 height 16
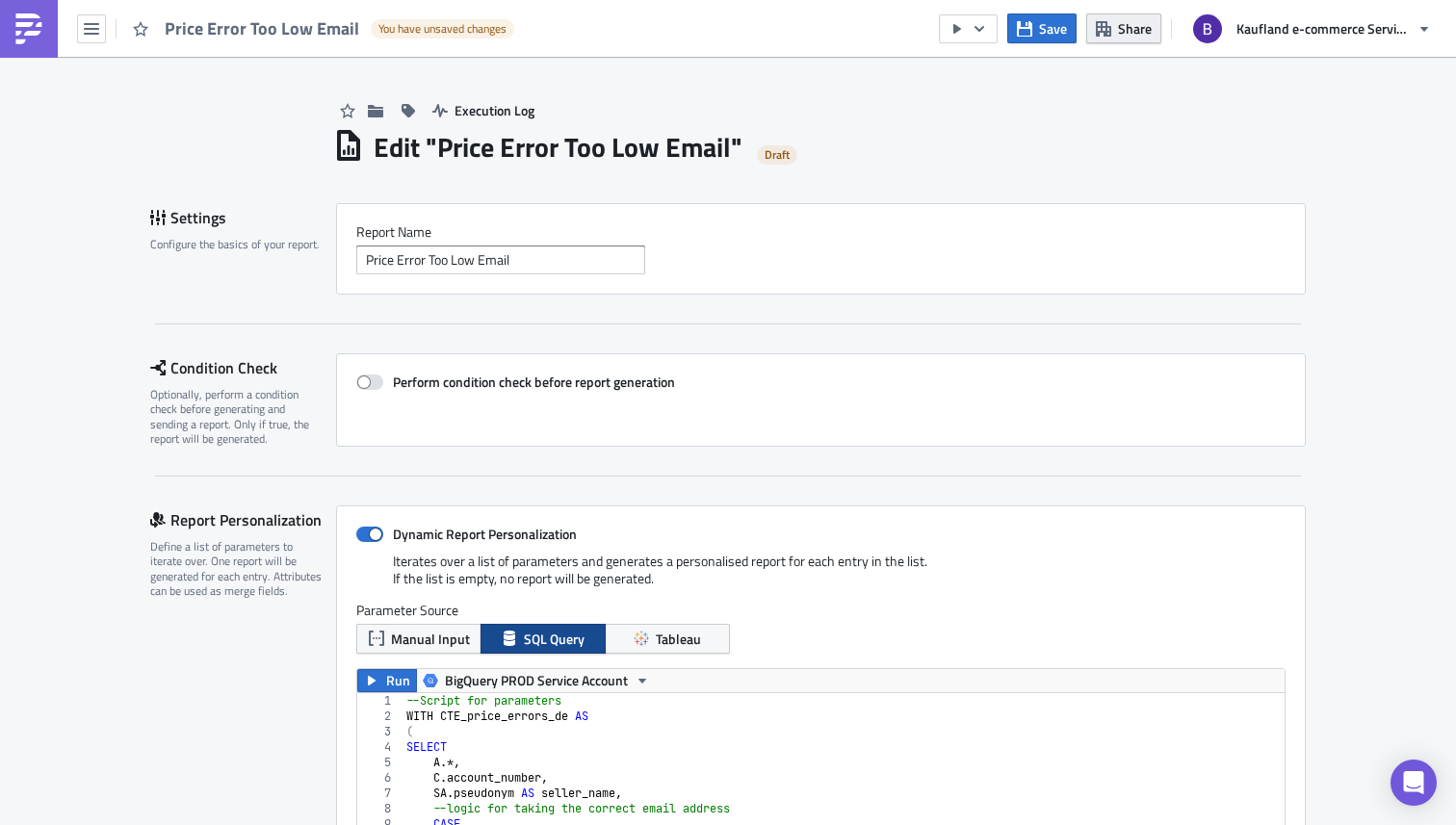
click at [1131, 36] on span "Share" at bounding box center [1135, 28] width 33 height 21
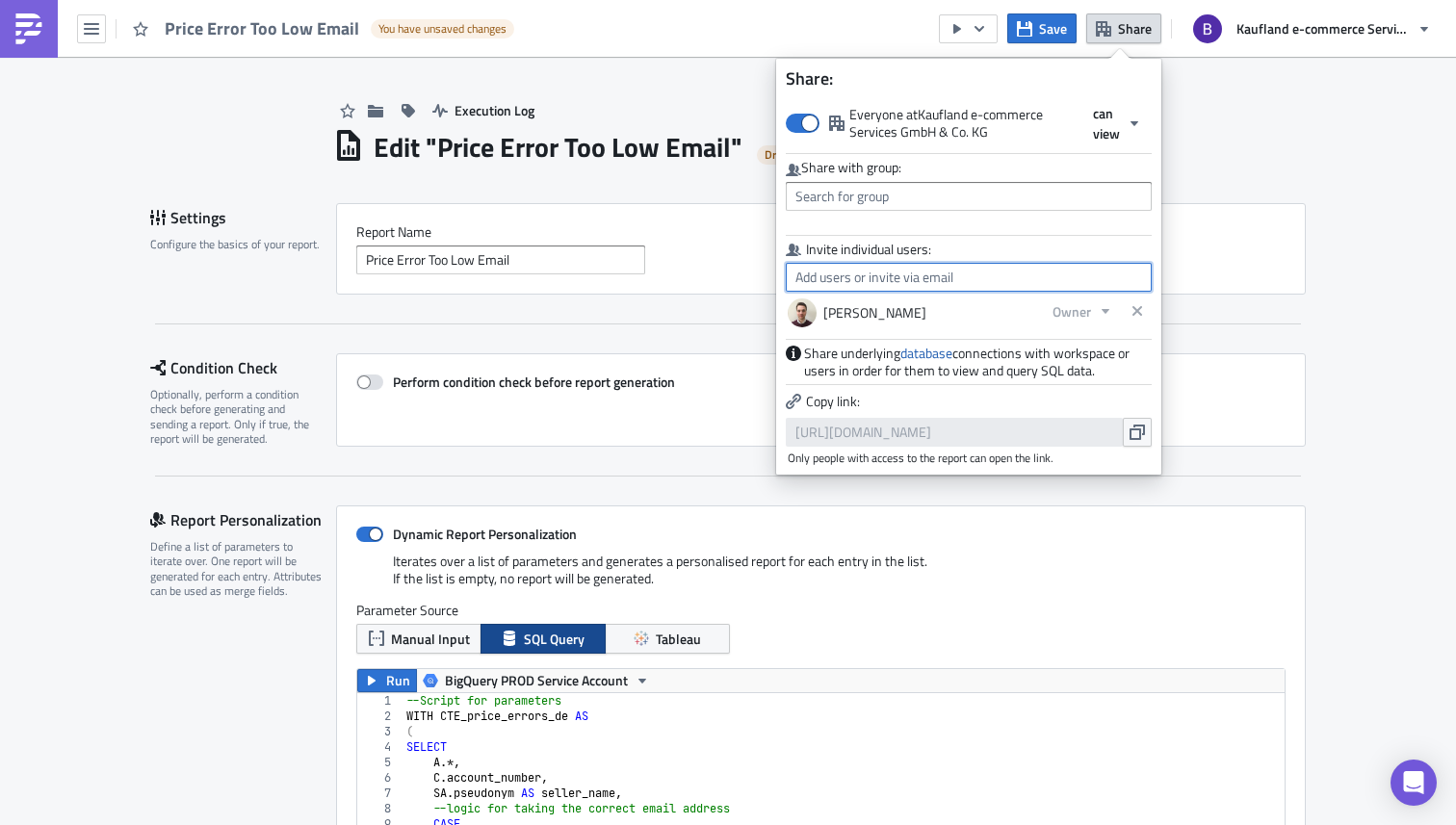
click at [1004, 274] on input "text" at bounding box center [969, 278] width 366 height 29
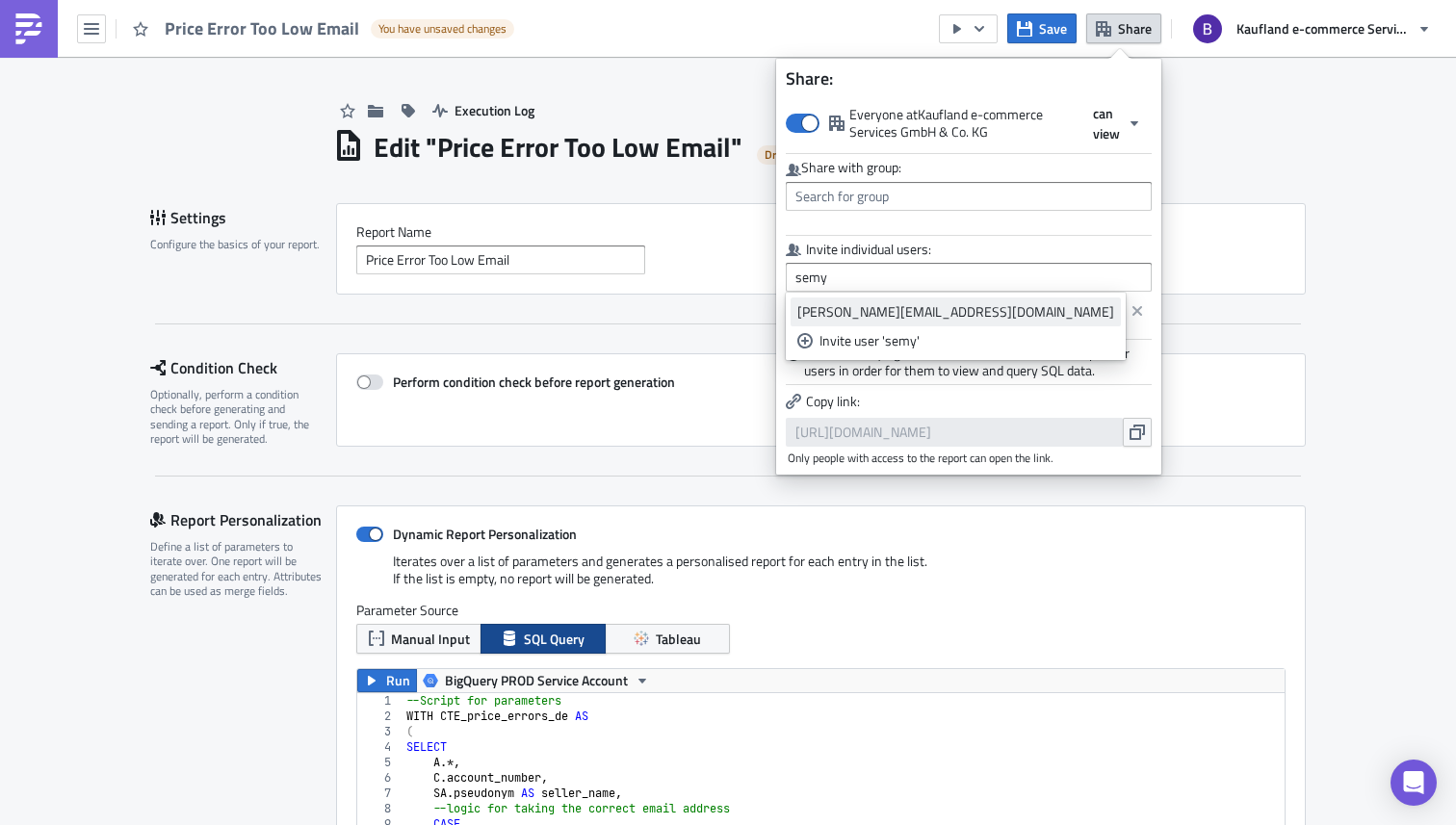
click at [973, 310] on div "[PERSON_NAME][EMAIL_ADDRESS][DOMAIN_NAME]" at bounding box center [956, 312] width 317 height 20
type input "[PERSON_NAME][EMAIL_ADDRESS][DOMAIN_NAME]"
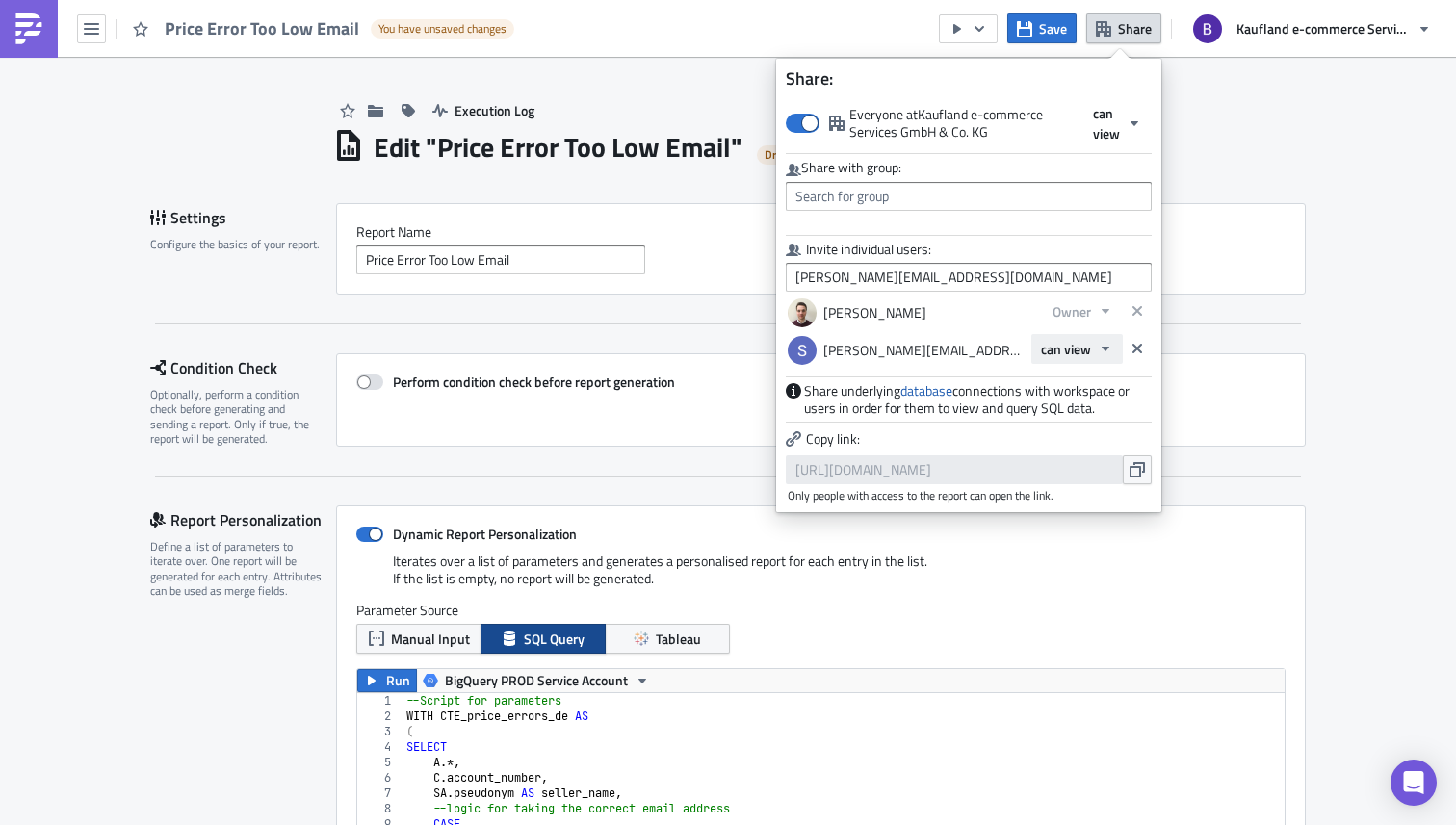
click at [1073, 346] on span "can view" at bounding box center [1066, 348] width 50 height 21
click at [1172, 438] on div "Owner" at bounding box center [1122, 443] width 159 height 20
click at [1262, 147] on div "Edit " Price Error Too Low Email " Draft" at bounding box center [820, 145] width 973 height 39
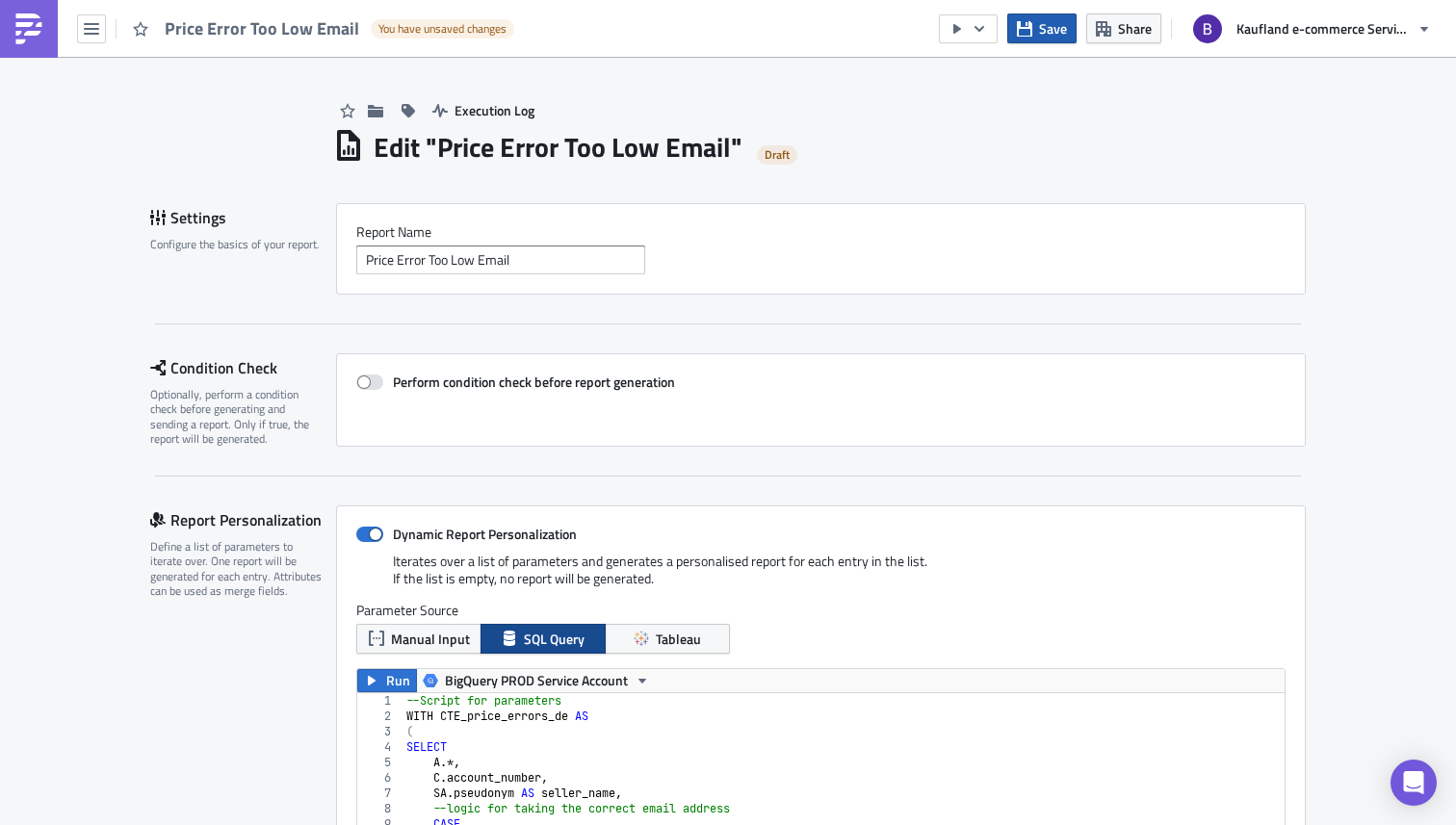
click at [1054, 34] on span "Save" at bounding box center [1053, 28] width 28 height 21
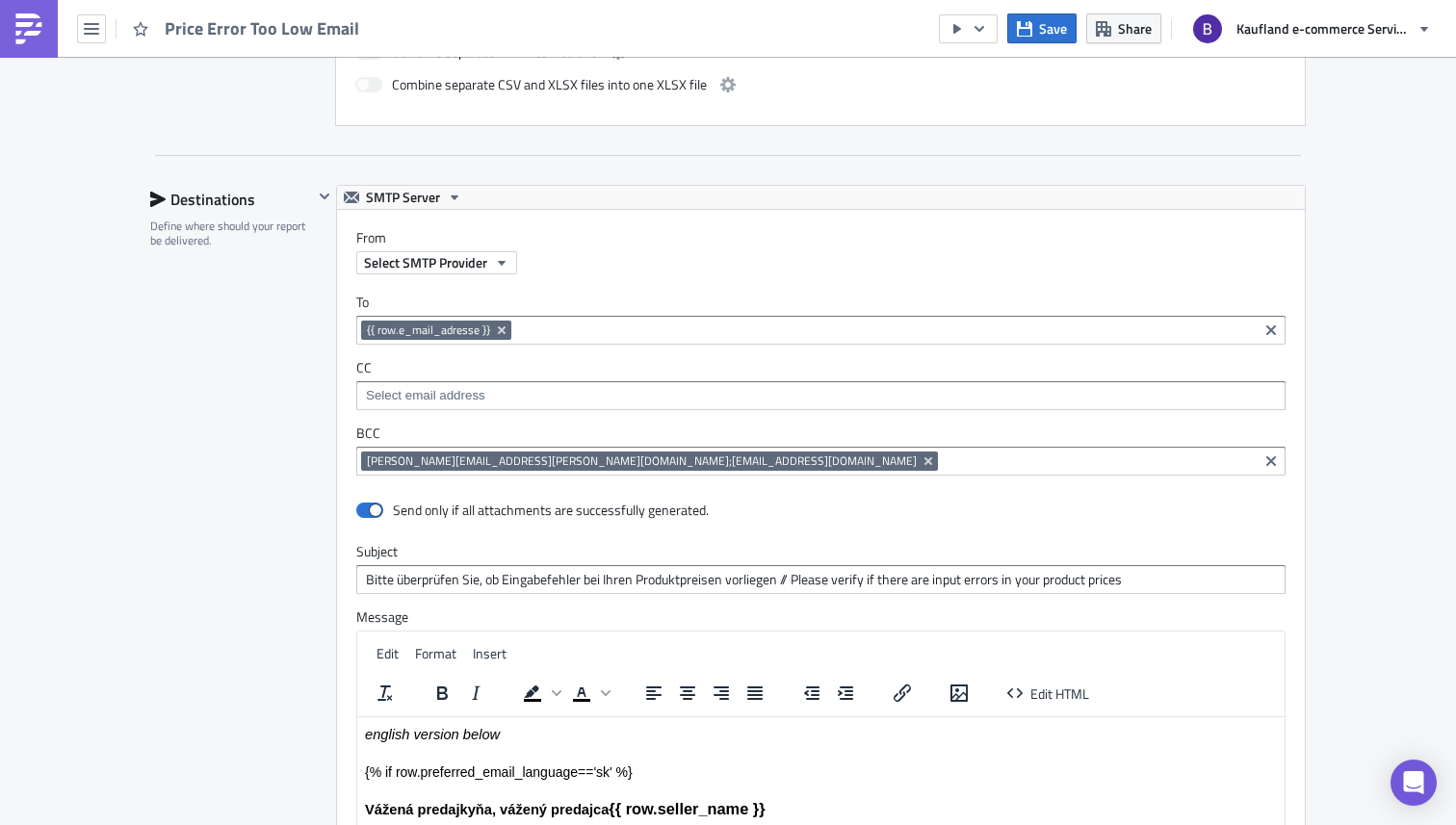
scroll to position [1942, 0]
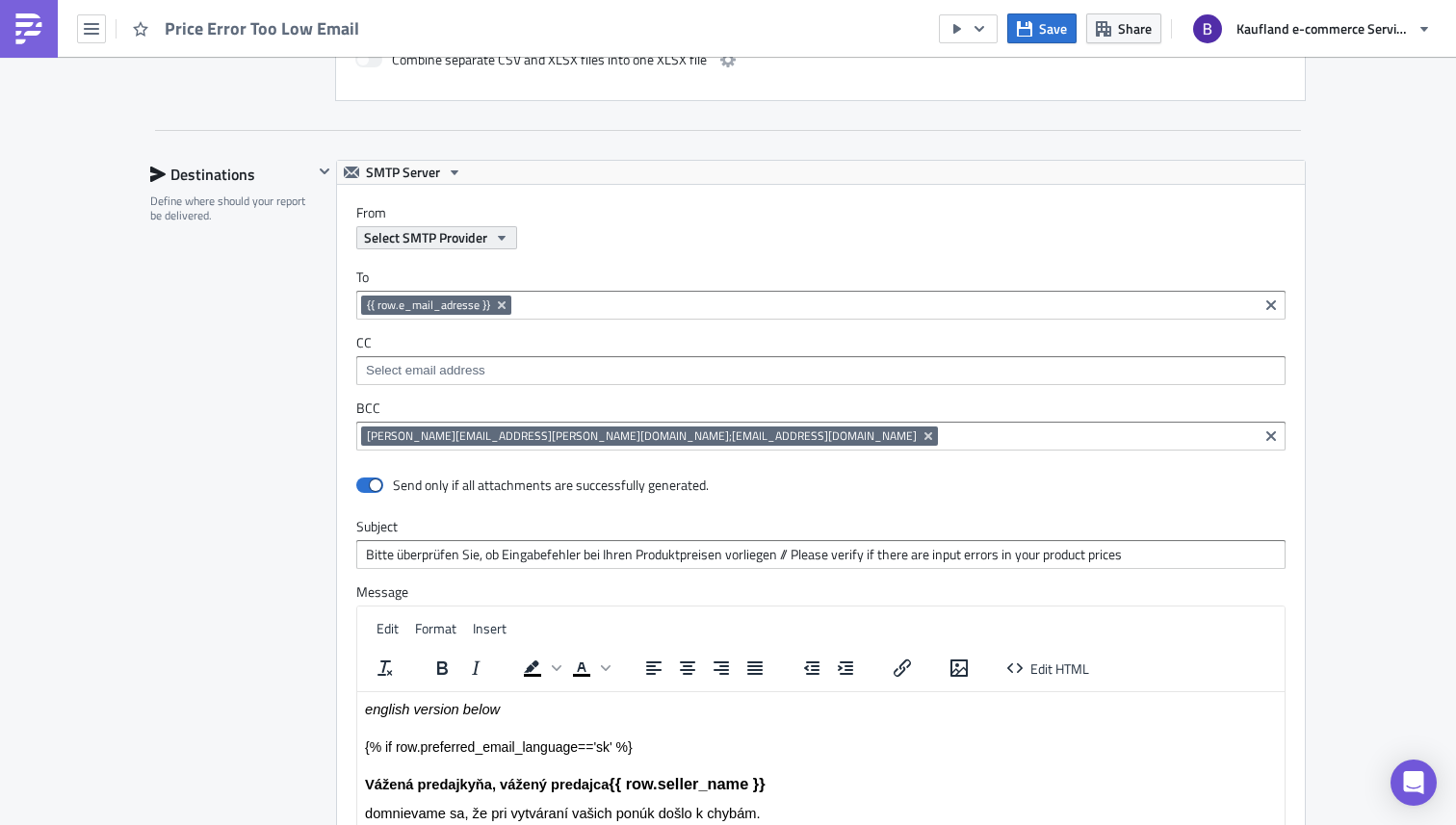
click at [467, 235] on span "Select SMTP Provider" at bounding box center [426, 237] width 123 height 21
click at [958, 257] on div "To {{ row.e_mail_adresse }} {{ row.e_mail_adresse }} CC BCC [PERSON_NAME][EMAIL…" at bounding box center [820, 359] width 968 height 220
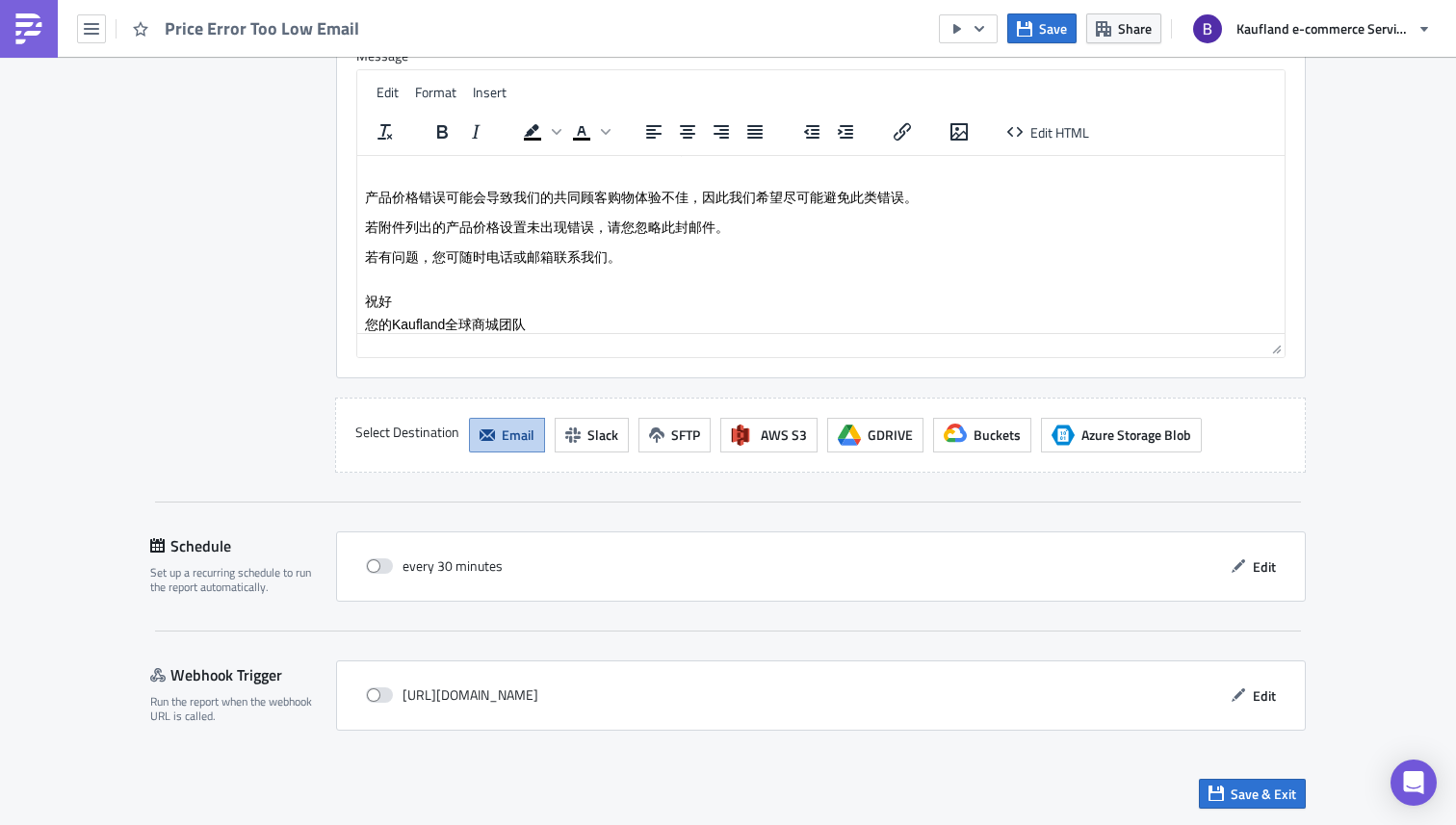
scroll to position [2480, 0]
click at [990, 34] on button "button" at bounding box center [969, 29] width 59 height 29
click at [993, 69] on div "Send Just to Me" at bounding box center [1026, 77] width 151 height 20
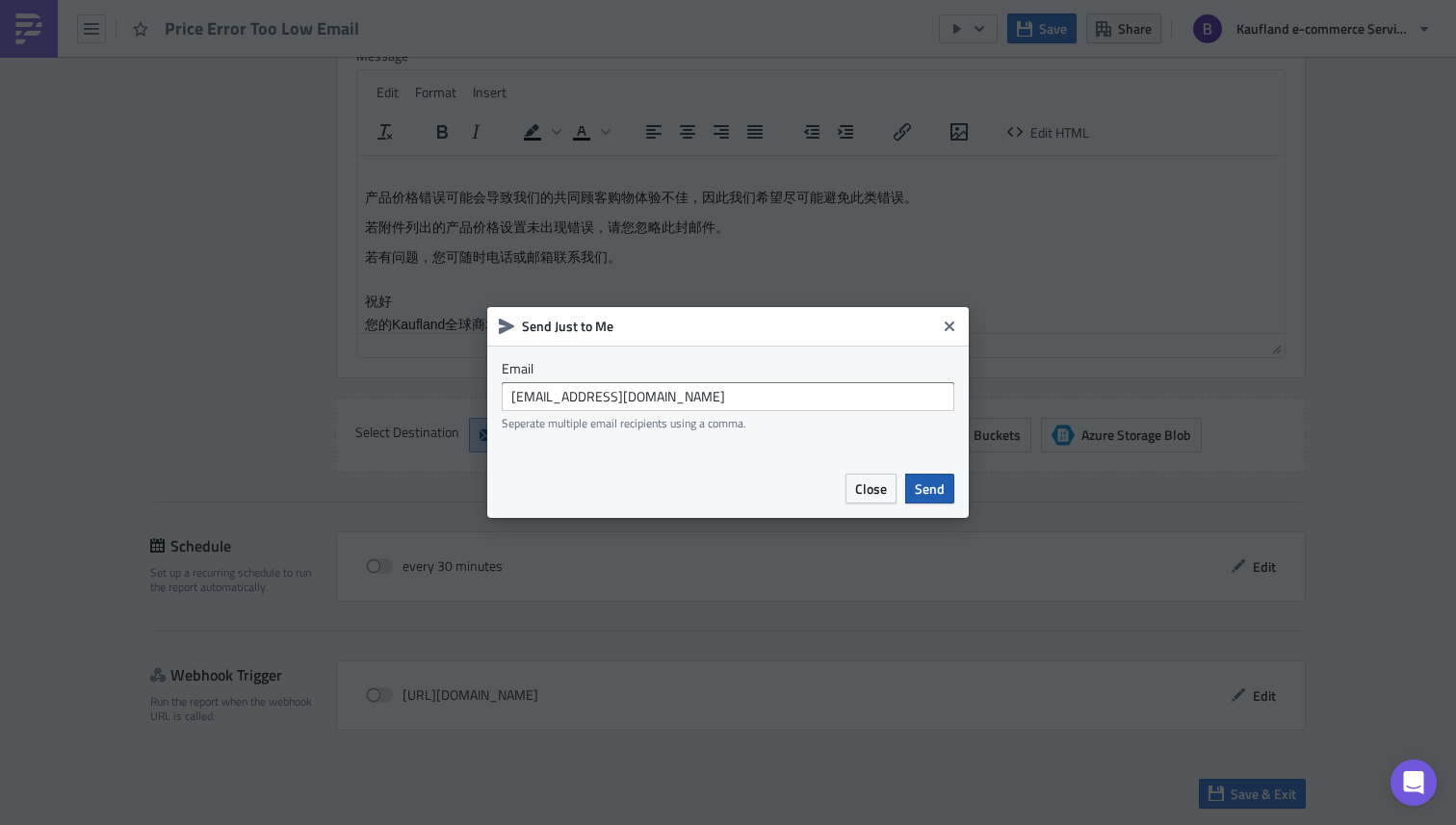
click at [944, 489] on span "Send" at bounding box center [930, 488] width 30 height 21
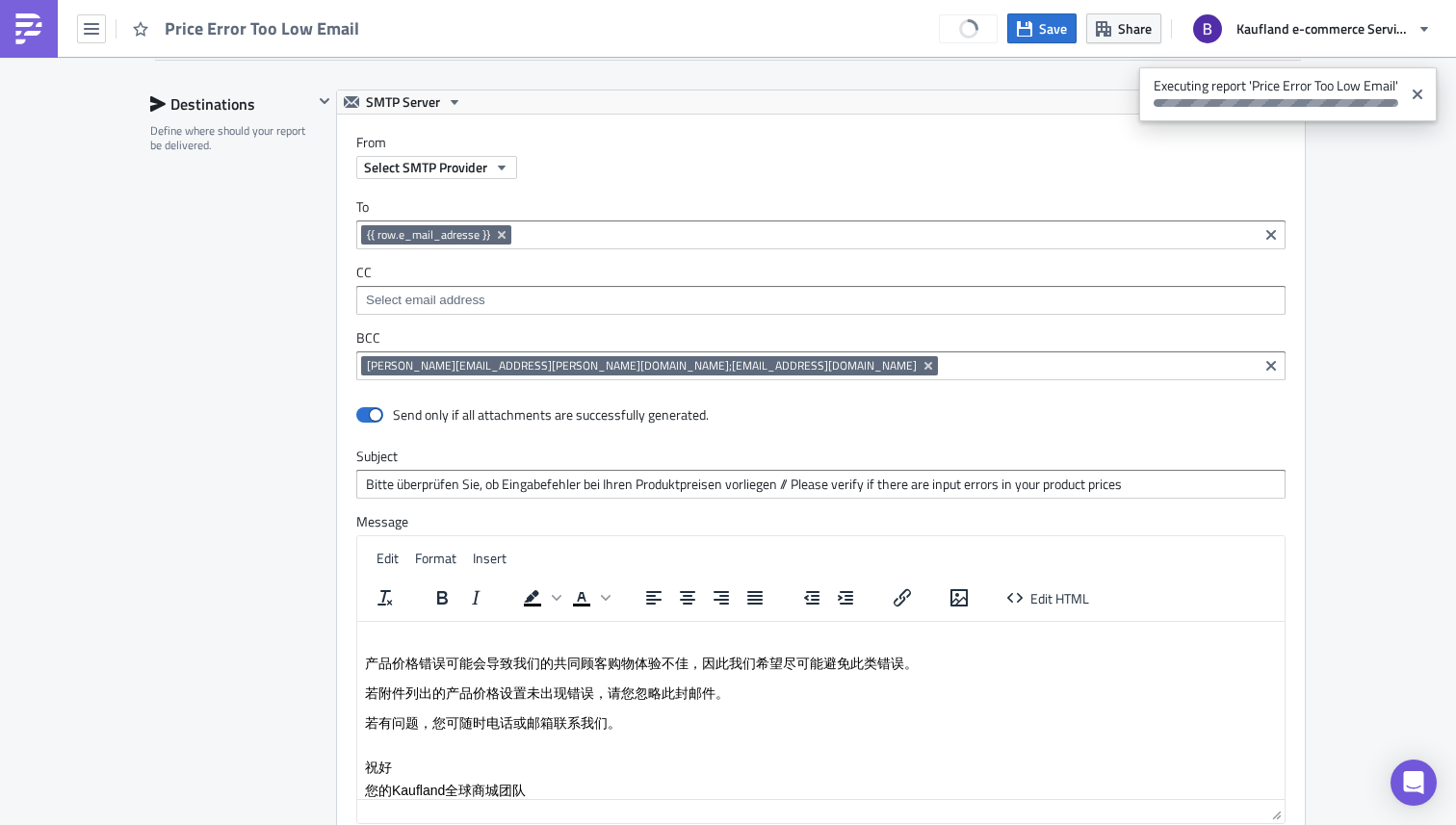
scroll to position [2010, 0]
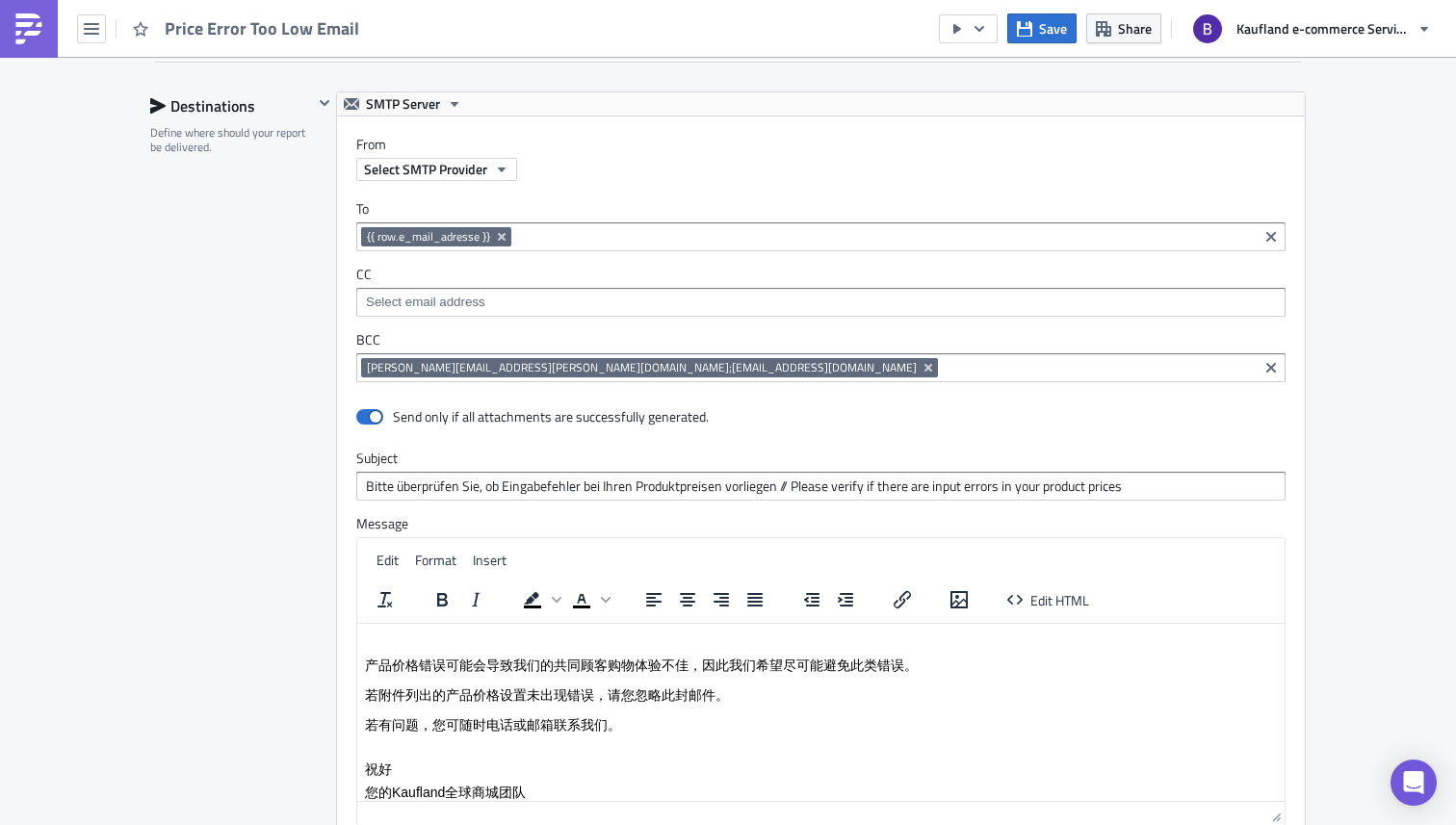
click at [41, 30] on img at bounding box center [28, 28] width 30 height 30
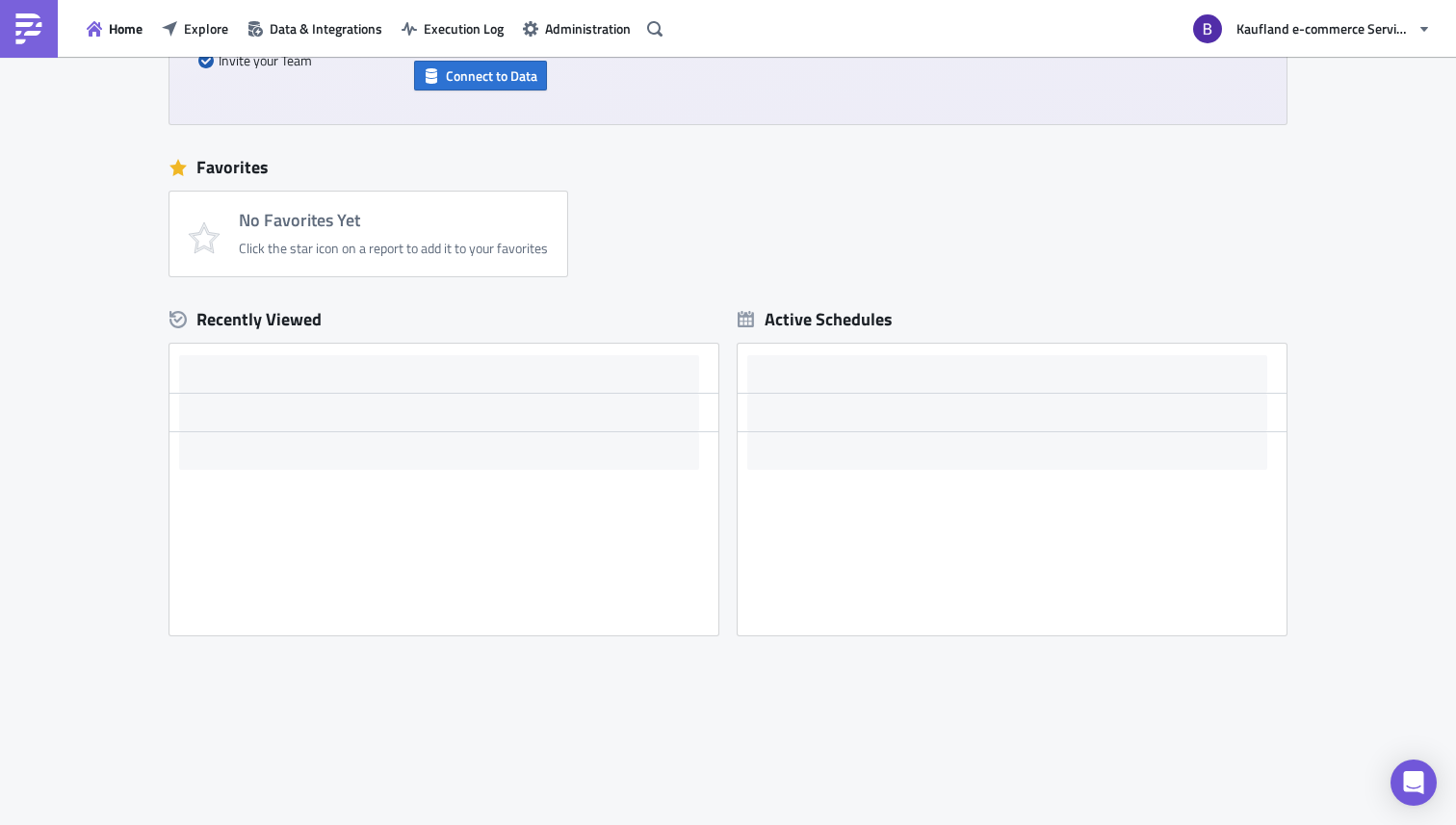
scroll to position [351, 0]
click at [483, 37] on span "Execution Log" at bounding box center [464, 28] width 80 height 21
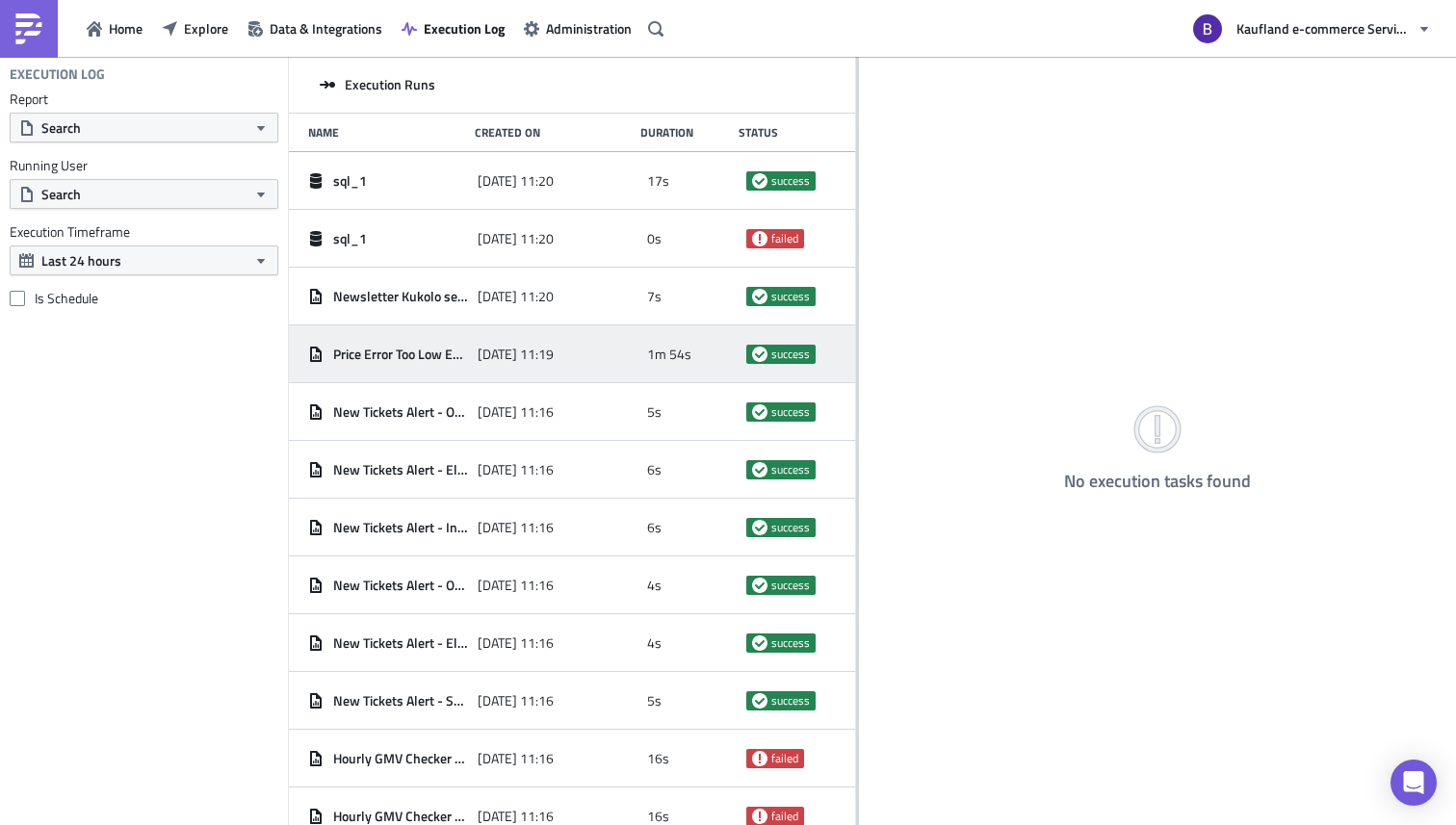
drag, startPoint x: 522, startPoint y: 321, endPoint x: 861, endPoint y: 333, distance: 339.2
click at [859, 321] on div at bounding box center [857, 442] width 3 height 771
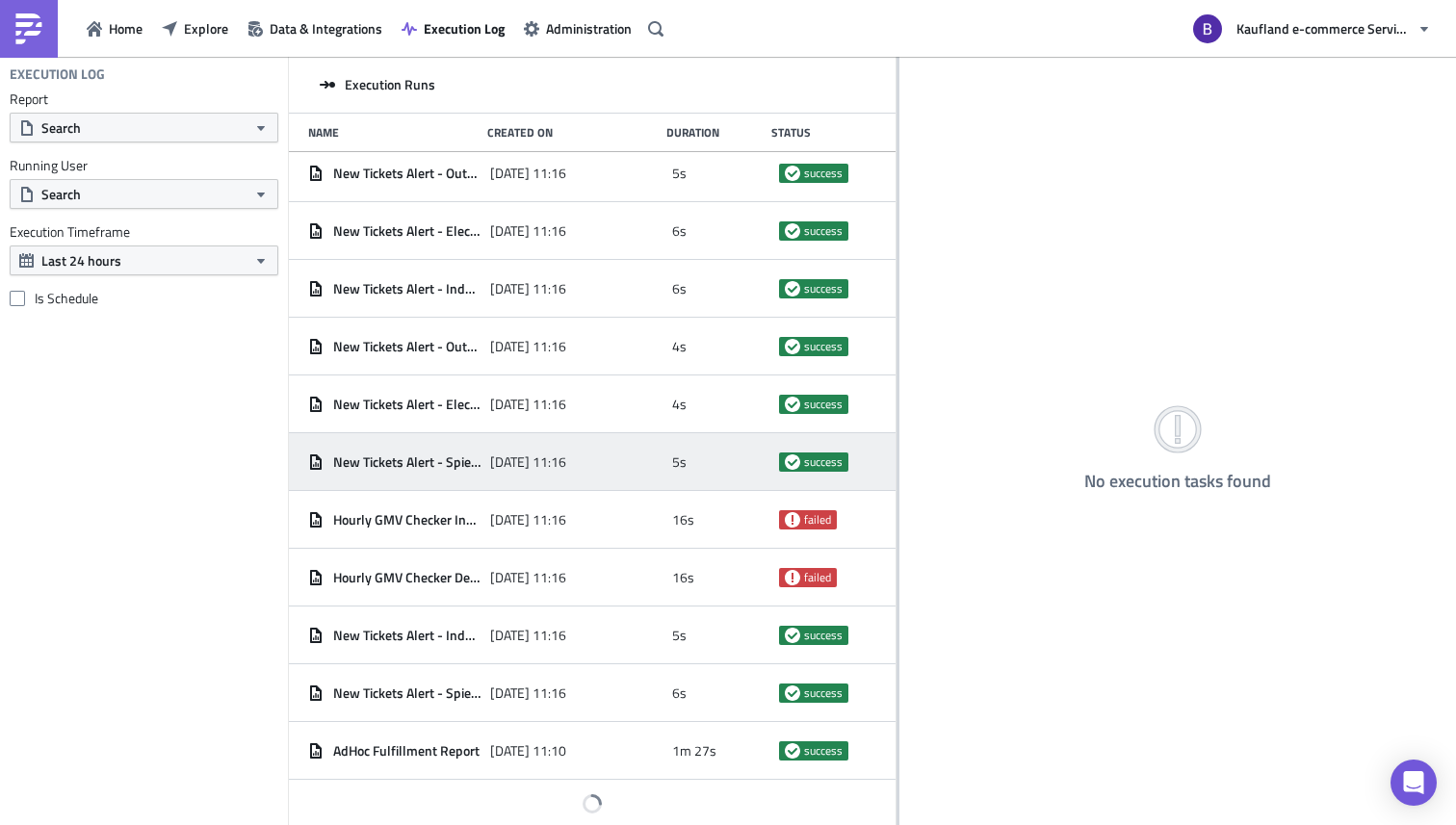
scroll to position [1106, 0]
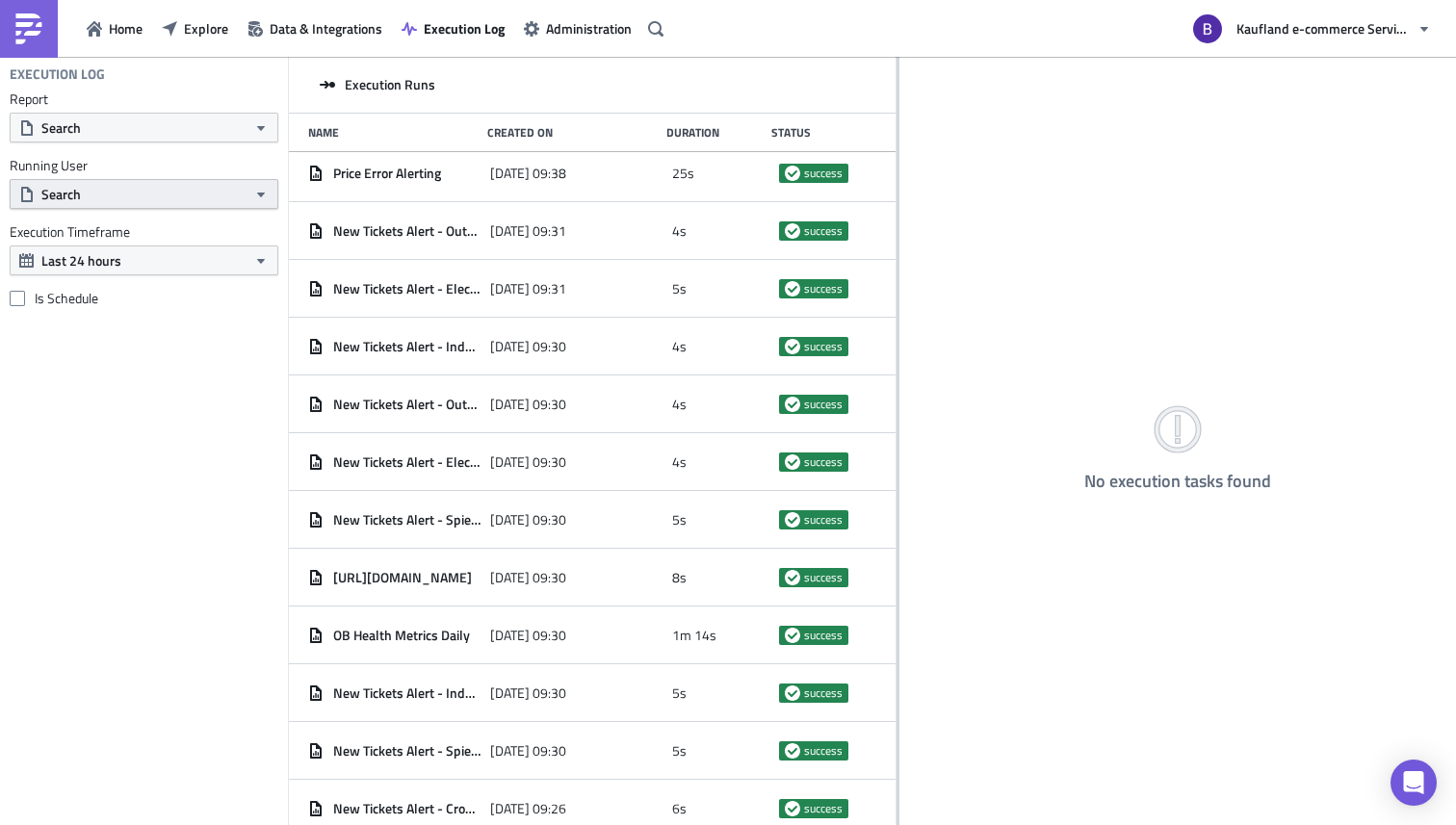
click at [102, 206] on button "Search" at bounding box center [144, 194] width 269 height 30
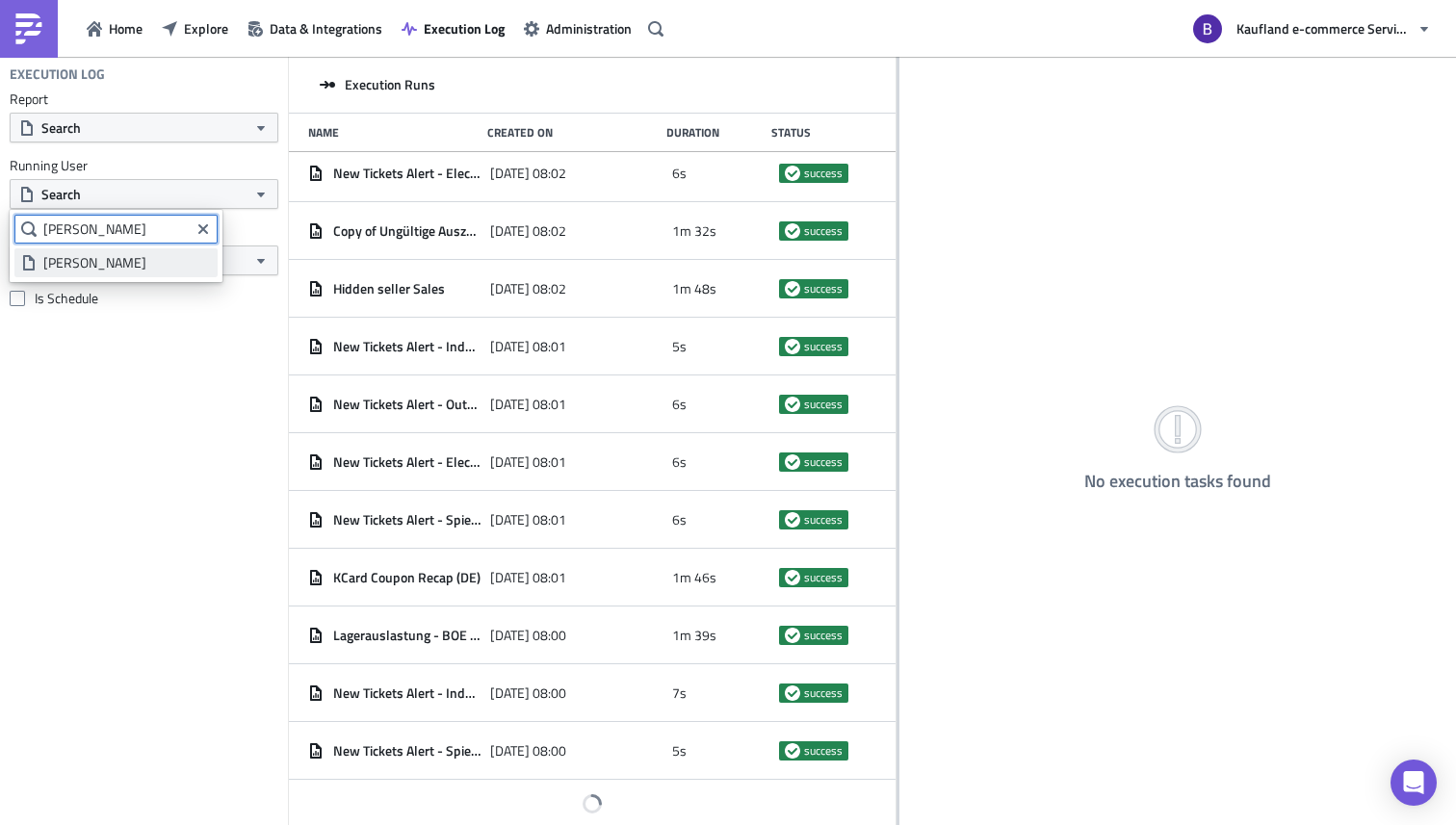
scroll to position [13242, 0]
type input "[PERSON_NAME]"
click at [119, 268] on div "[PERSON_NAME]" at bounding box center [126, 263] width 167 height 20
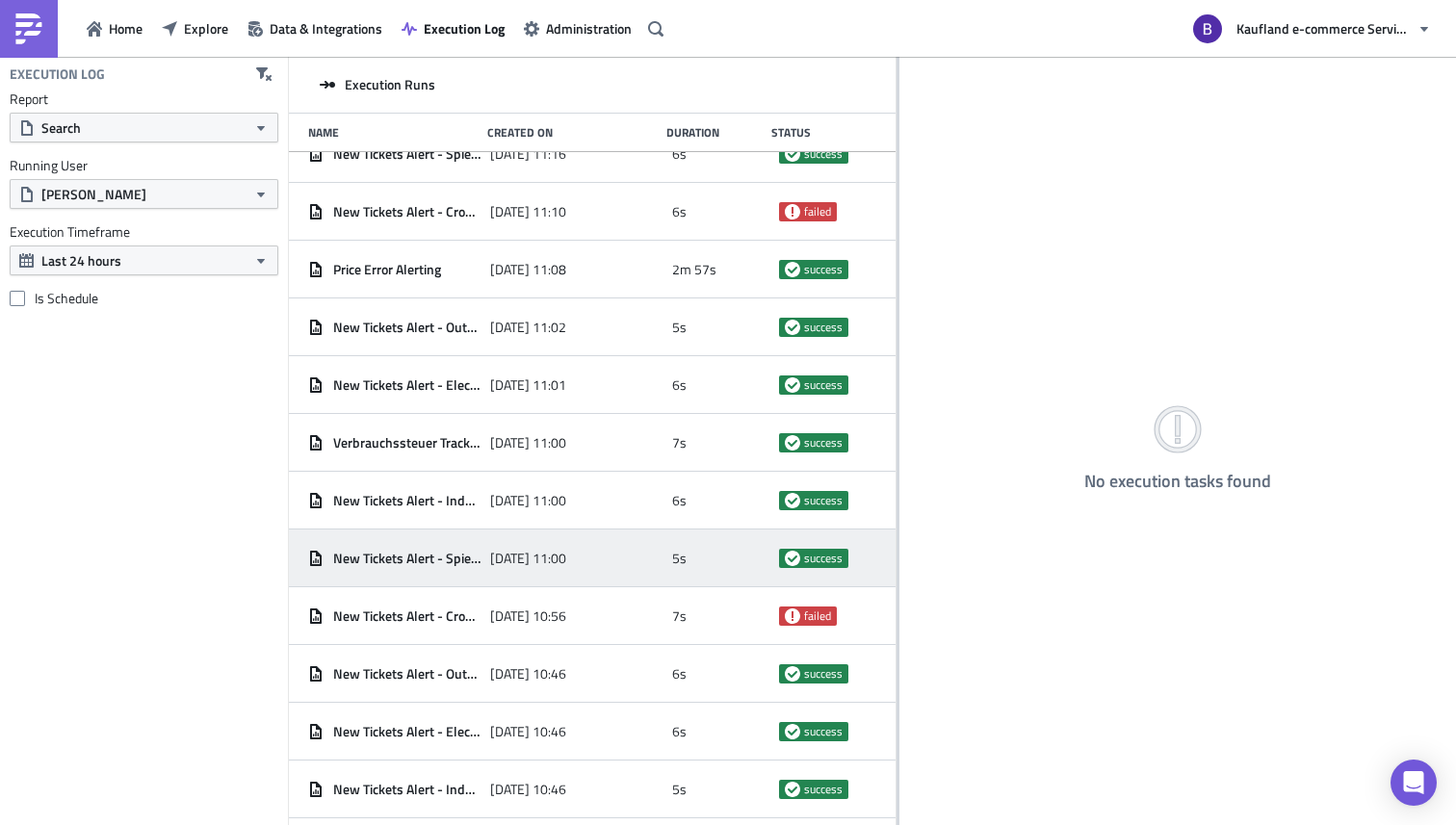
scroll to position [0, 0]
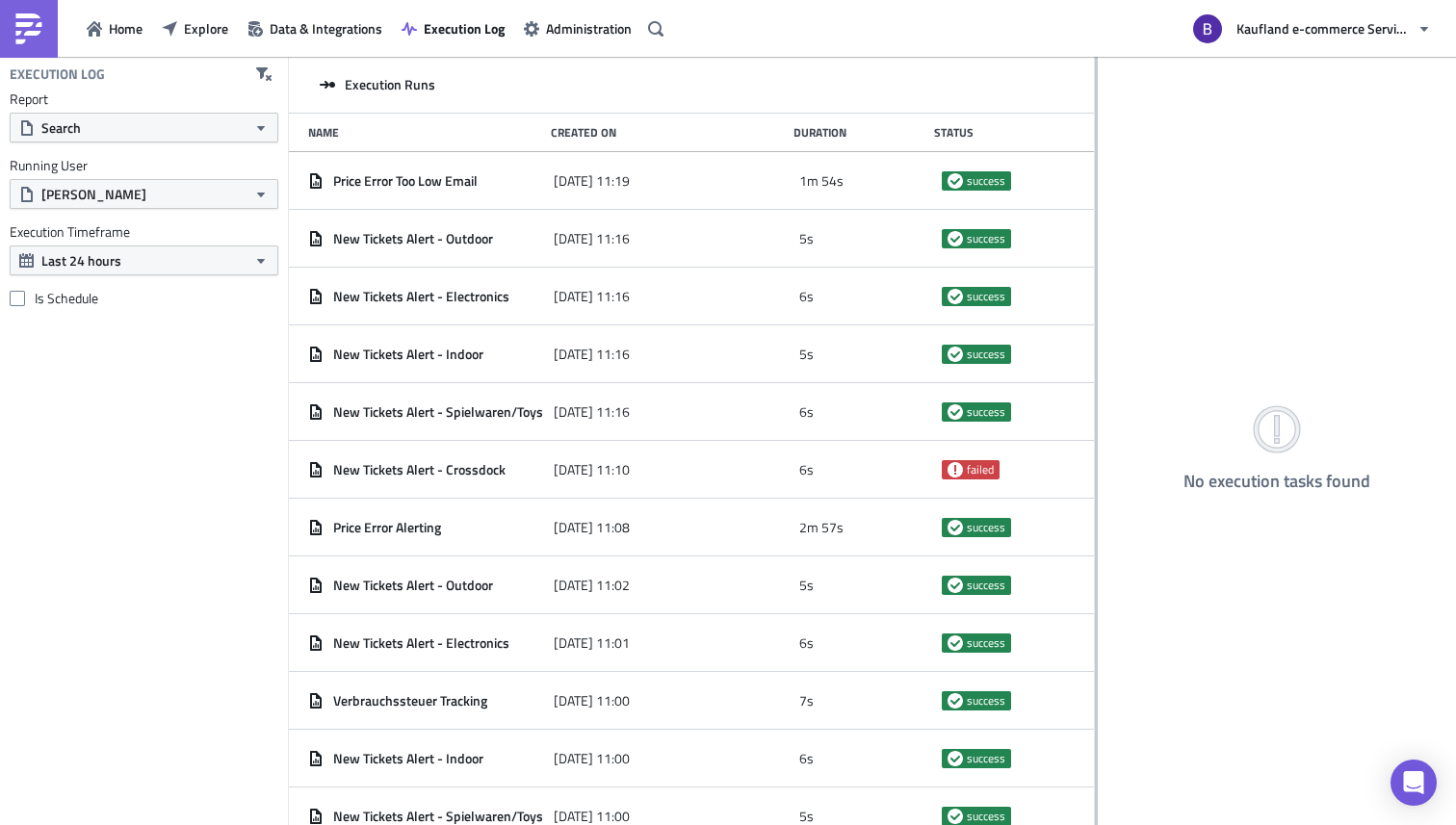
drag, startPoint x: 897, startPoint y: 85, endPoint x: 1095, endPoint y: 94, distance: 198.2
click at [1095, 94] on div at bounding box center [1096, 442] width 3 height 771
click at [149, 265] on button "Last 24 hours" at bounding box center [144, 260] width 269 height 30
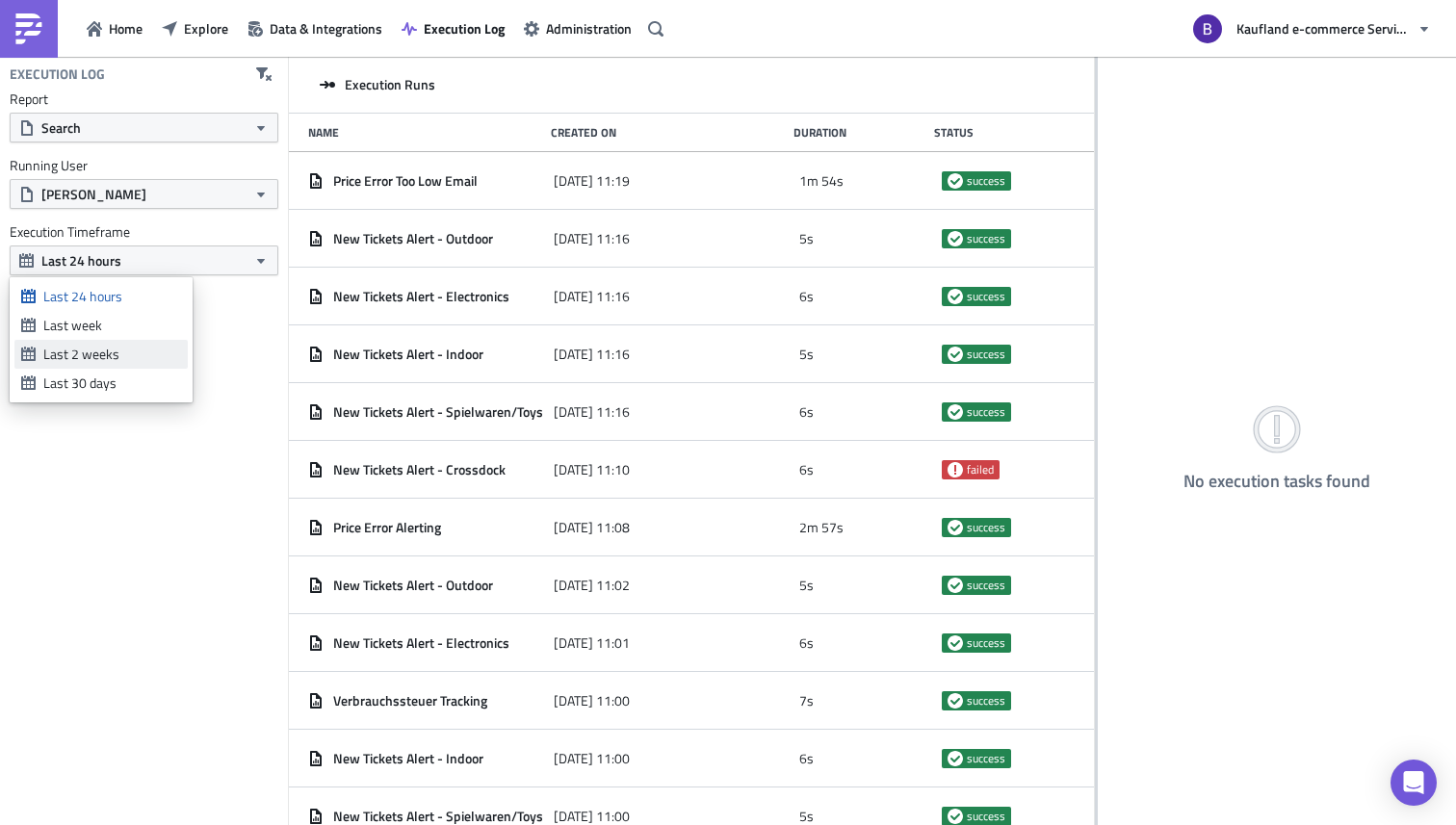
click at [114, 357] on div "Last 2 weeks" at bounding box center [112, 354] width 138 height 20
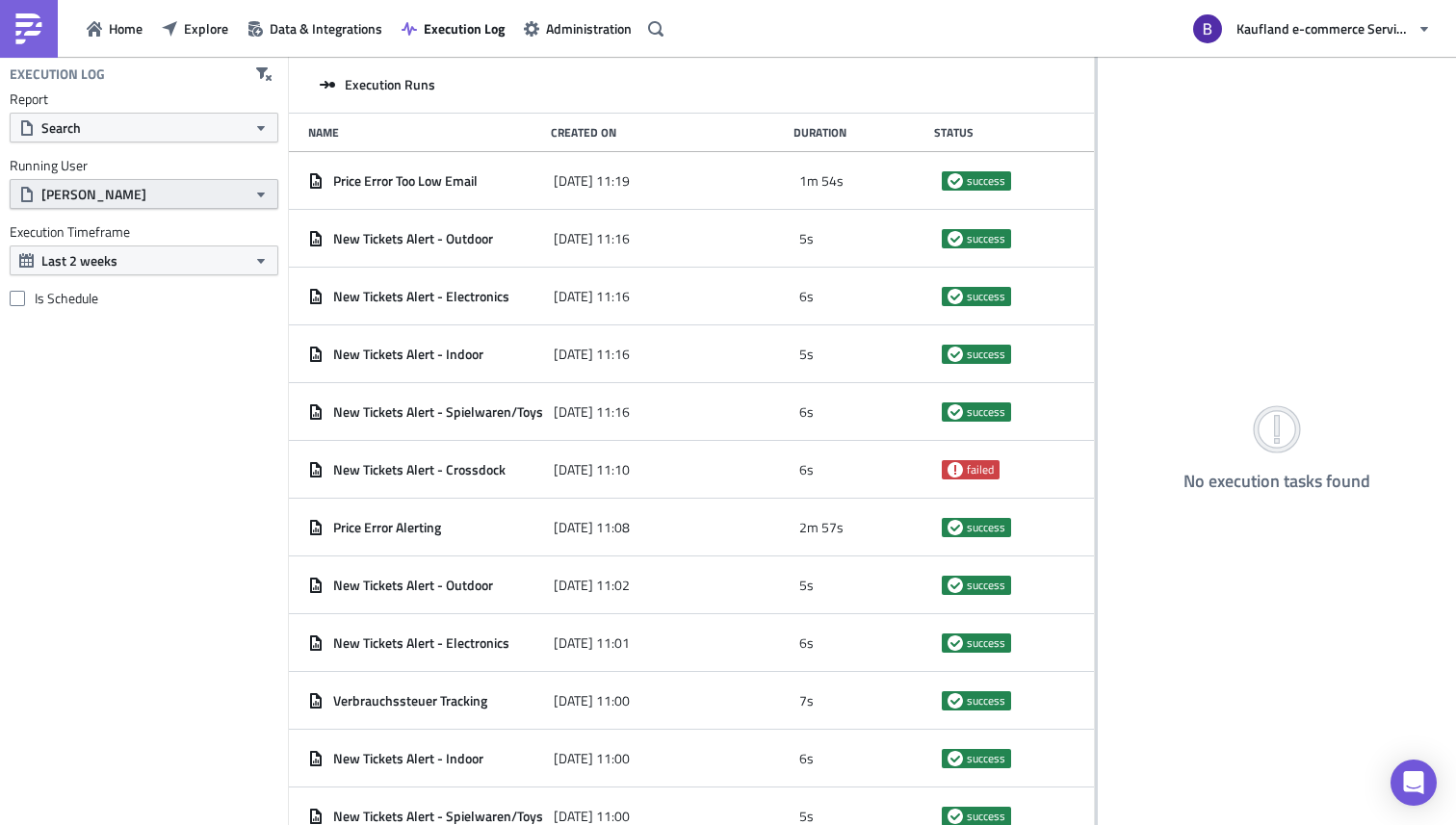
click at [212, 198] on button "[PERSON_NAME]" at bounding box center [144, 194] width 269 height 30
click at [199, 231] on icon "Clear filter query" at bounding box center [204, 229] width 10 height 10
click at [162, 412] on div "Execution Log Report Search Running User [PERSON_NAME] Execution Timeframe Last…" at bounding box center [144, 440] width 288 height 768
click at [135, 272] on button "Last 2 weeks" at bounding box center [144, 260] width 269 height 30
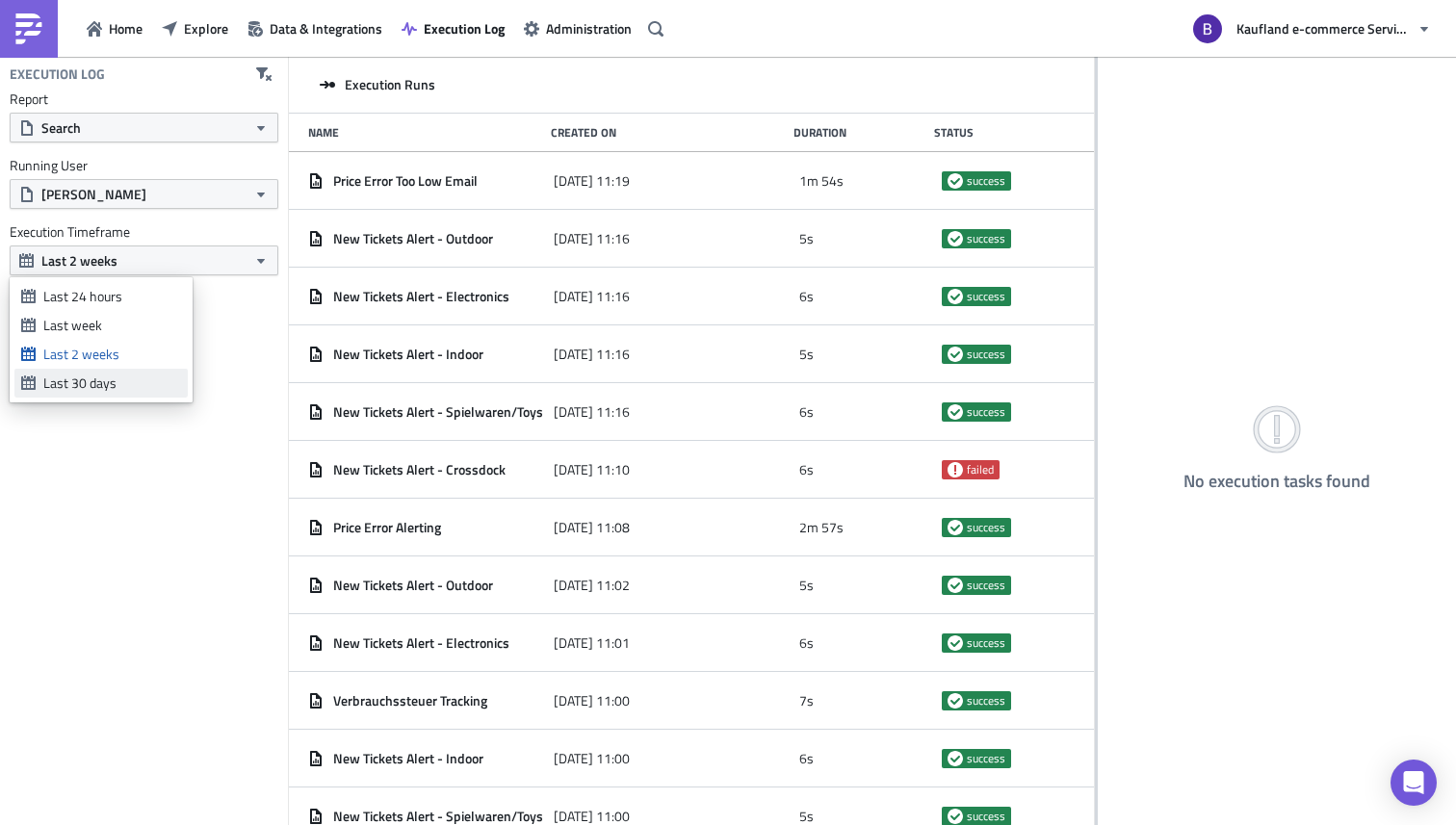
click at [117, 385] on div "Last 30 days" at bounding box center [112, 384] width 138 height 20
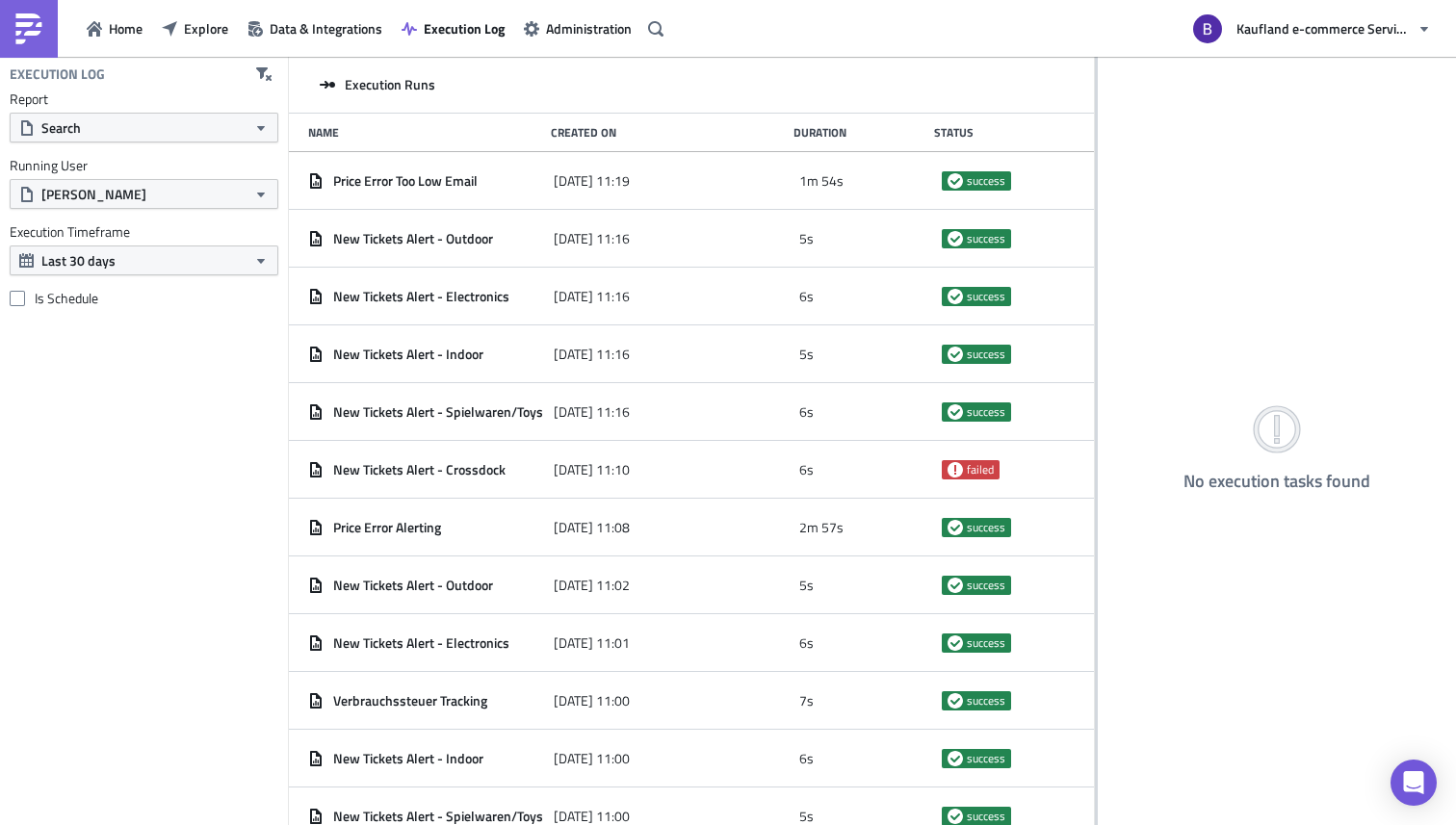
click at [178, 354] on div "Execution Log Report Search Running User [PERSON_NAME] Execution Timeframe Last…" at bounding box center [144, 440] width 288 height 768
click at [112, 194] on span "[PERSON_NAME]" at bounding box center [93, 194] width 105 height 21
click at [225, 360] on div "Execution Log Report Search Running User [PERSON_NAME] Execution Timeframe Last…" at bounding box center [144, 440] width 288 height 768
click at [132, 272] on button "Last 30 days" at bounding box center [144, 260] width 269 height 30
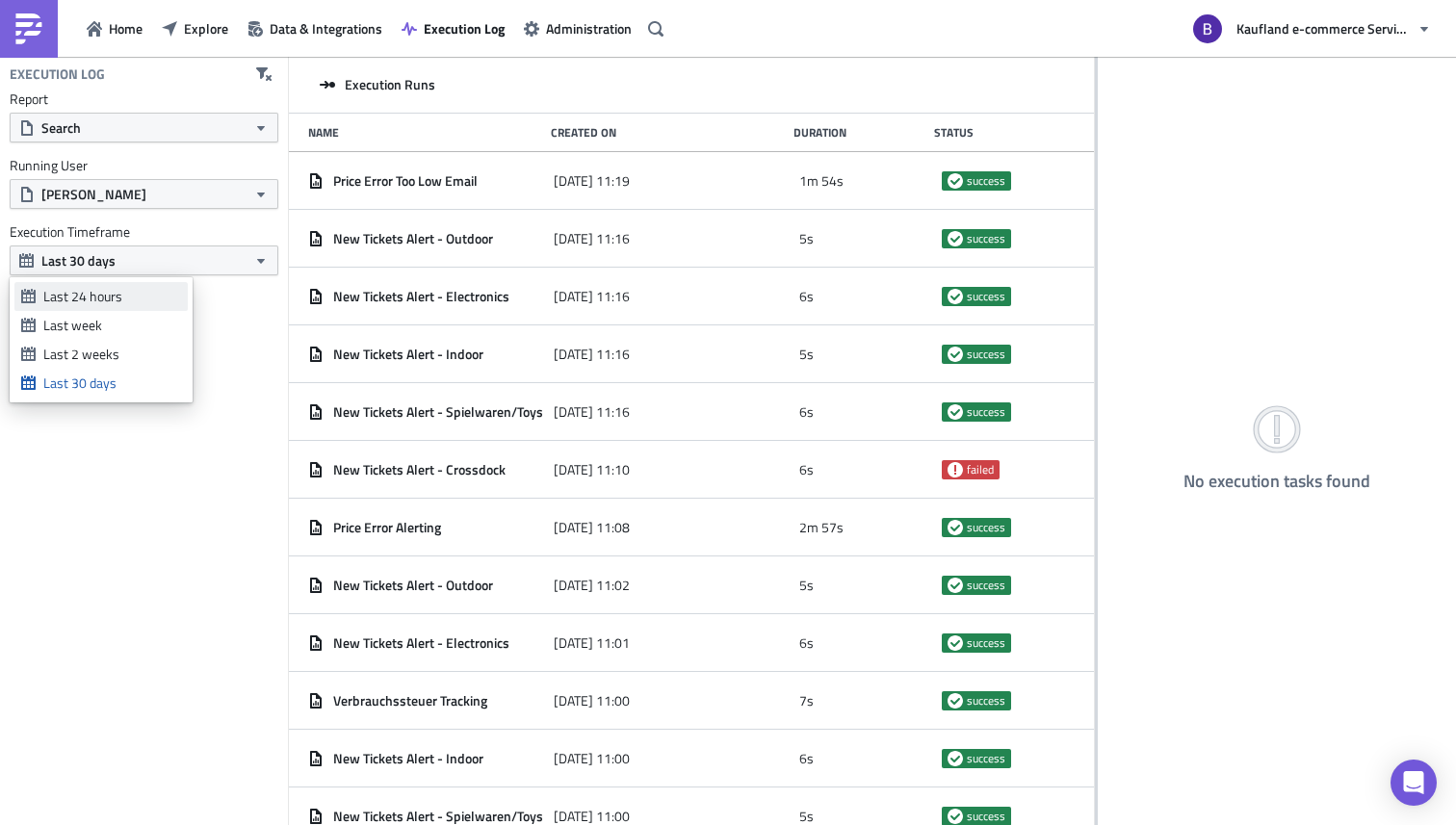
click at [132, 298] on div "Last 24 hours" at bounding box center [112, 297] width 138 height 20
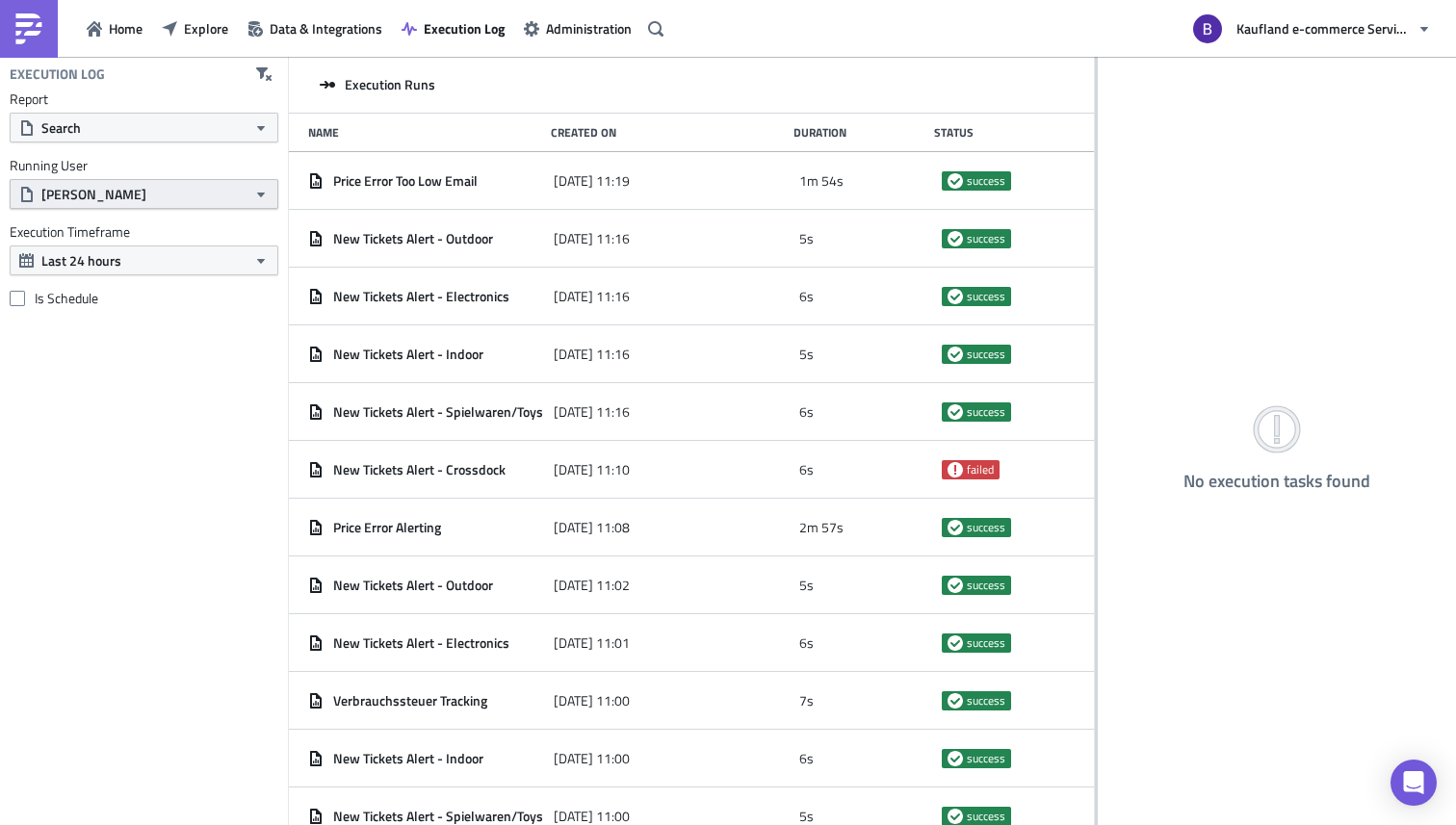
click at [146, 190] on button "[PERSON_NAME]" at bounding box center [144, 194] width 269 height 30
click at [144, 268] on div "[PERSON_NAME]" at bounding box center [117, 263] width 149 height 20
click at [133, 206] on button "[PERSON_NAME]" at bounding box center [144, 194] width 269 height 30
click at [170, 307] on label "Is Schedule" at bounding box center [144, 298] width 269 height 18
click at [26, 305] on input "Is Schedule" at bounding box center [20, 298] width 13 height 13
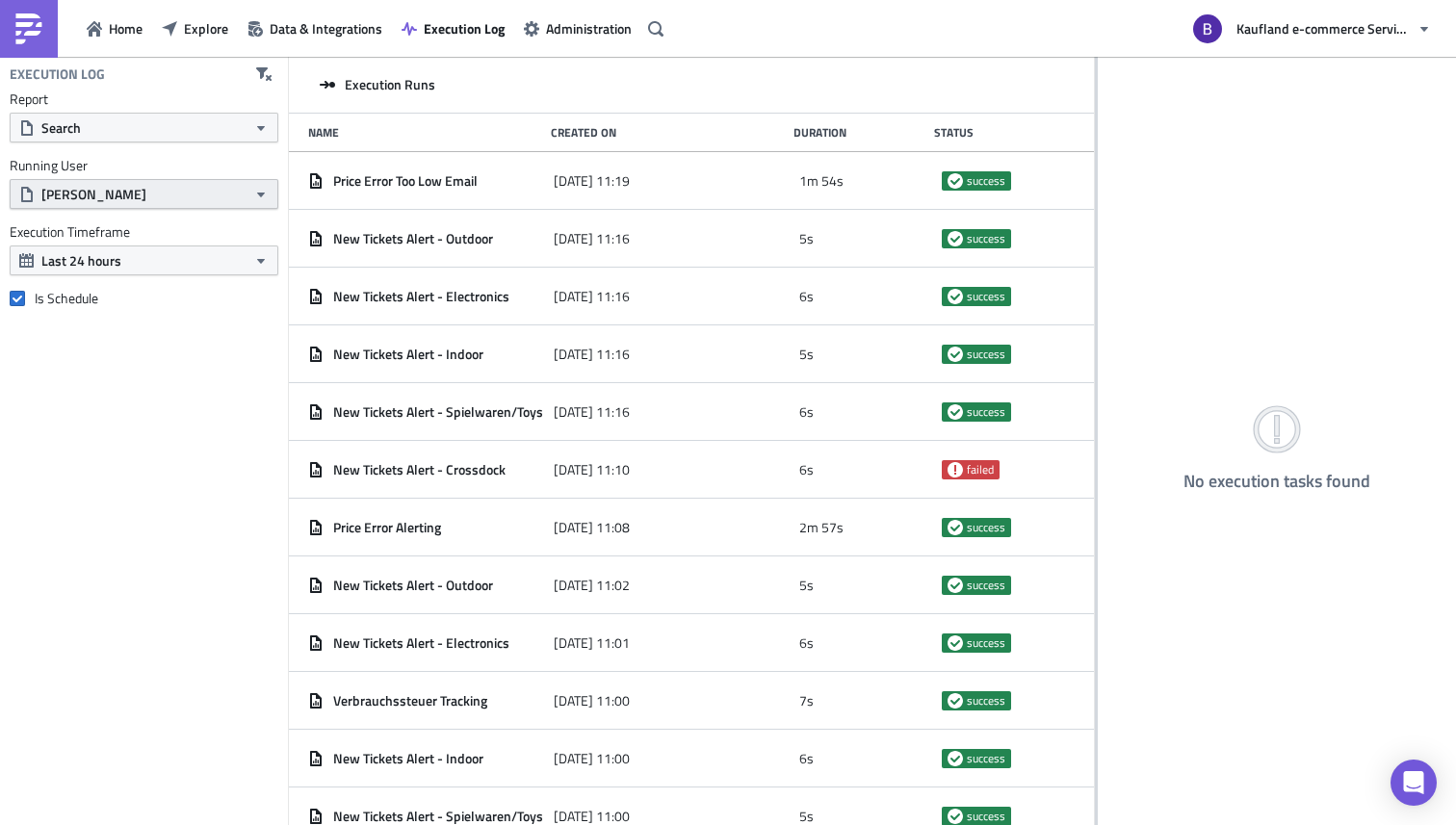
click at [87, 196] on span "[PERSON_NAME]" at bounding box center [93, 194] width 105 height 21
click at [261, 76] on icon "button" at bounding box center [264, 74] width 16 height 14
checkbox input "false"
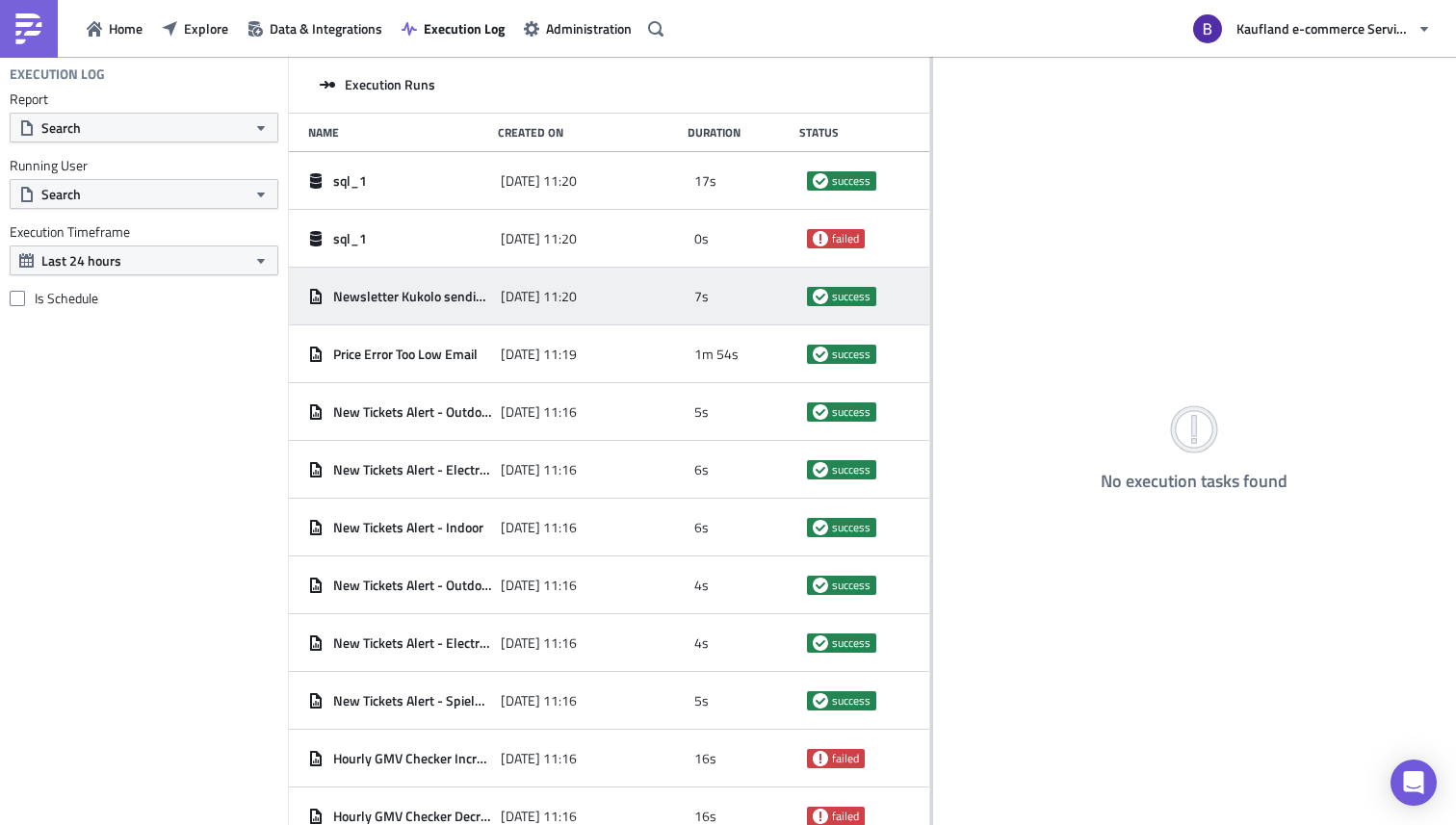
drag, startPoint x: 523, startPoint y: 160, endPoint x: 743, endPoint y: 320, distance: 272.0
click at [931, 186] on div at bounding box center [932, 442] width 3 height 771
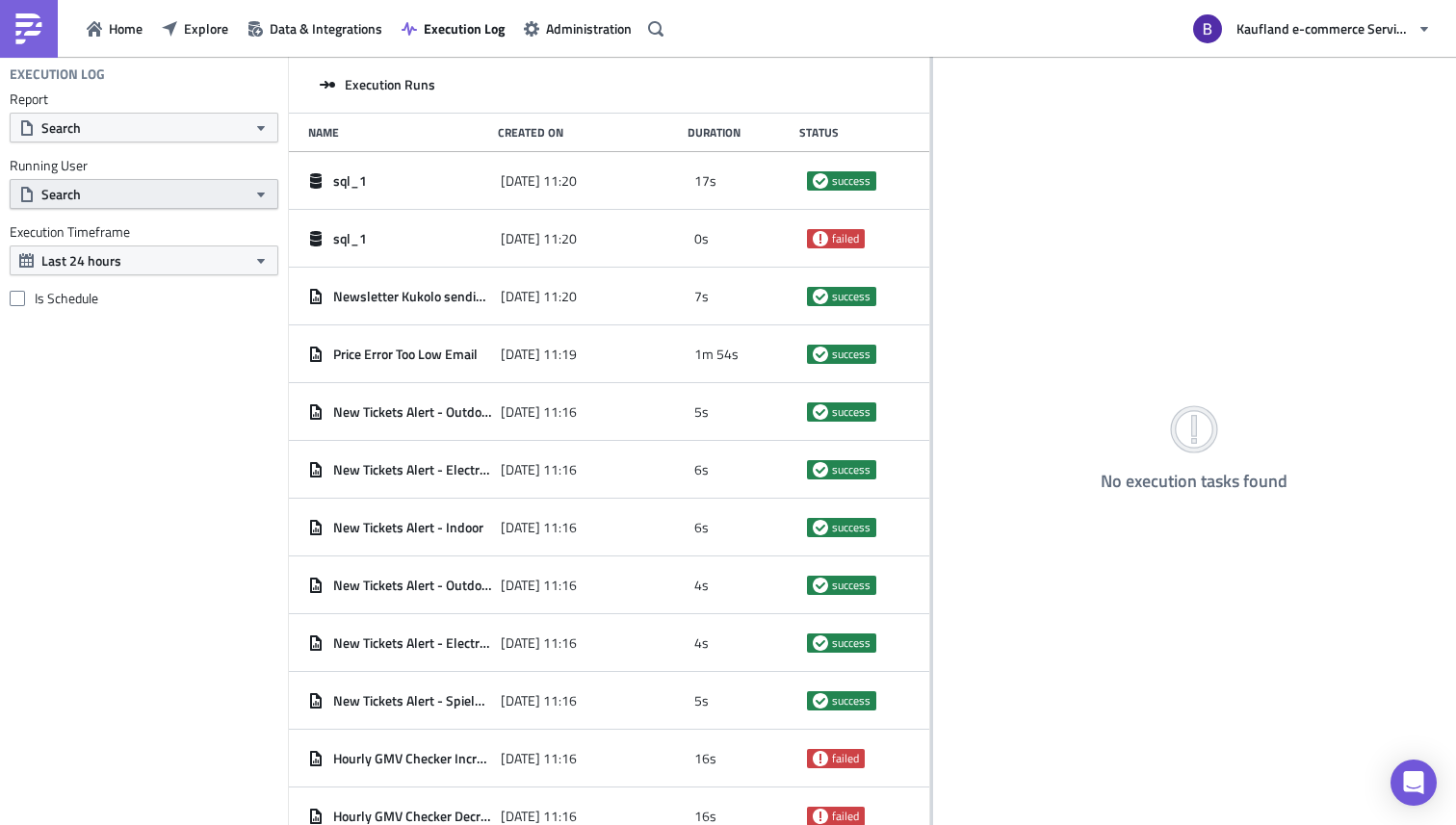
click at [131, 186] on button "Search" at bounding box center [144, 194] width 269 height 30
click at [100, 229] on input "text" at bounding box center [107, 229] width 184 height 29
type input "bharti"
